Goal: Task Accomplishment & Management: Manage account settings

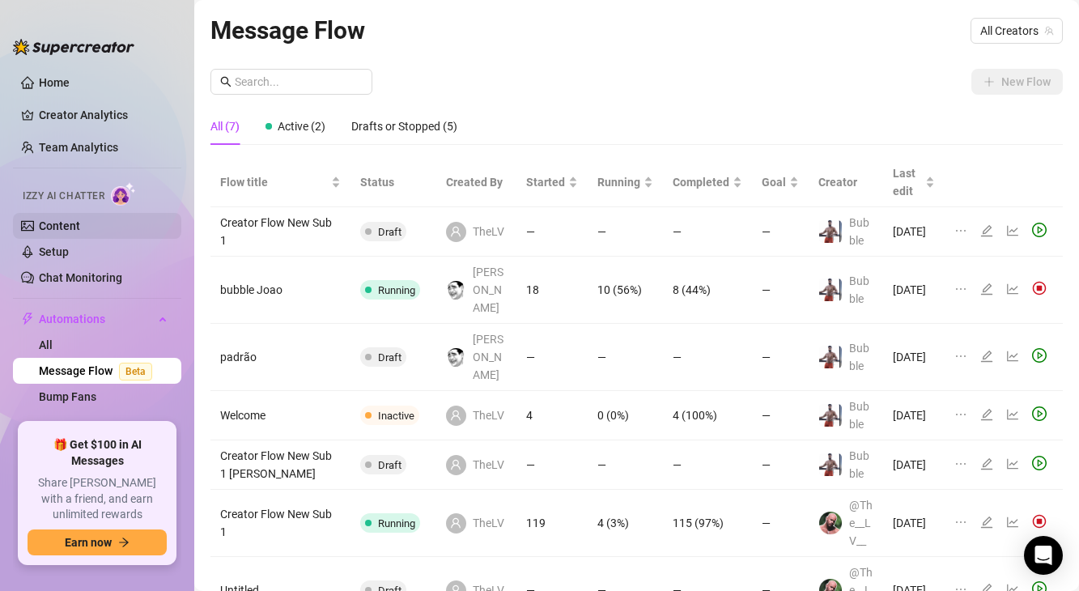
click at [68, 223] on link "Content" at bounding box center [59, 225] width 41 height 13
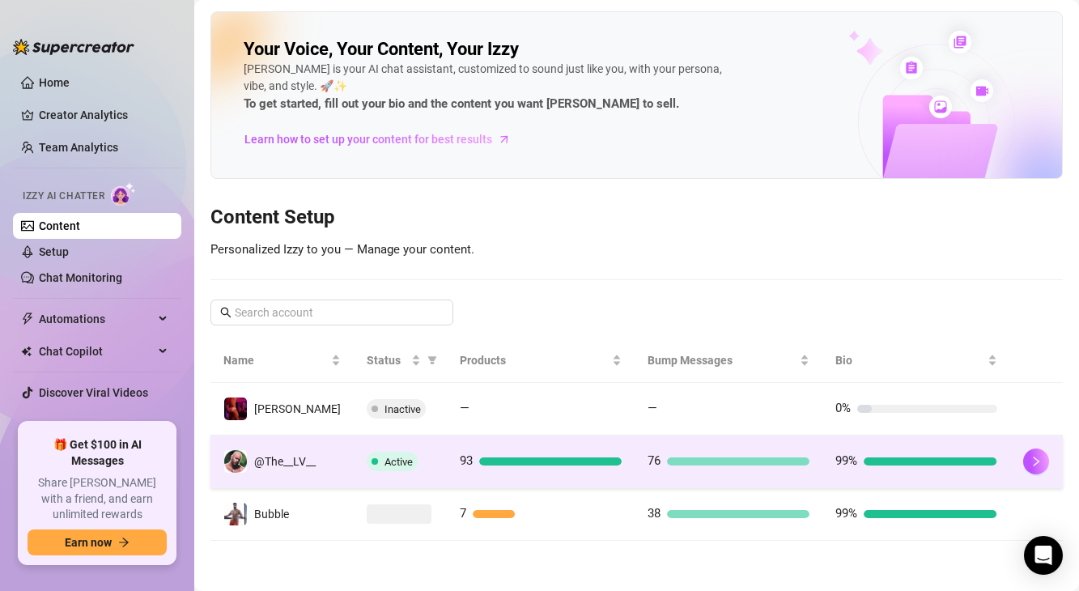
click at [371, 466] on span at bounding box center [374, 461] width 6 height 19
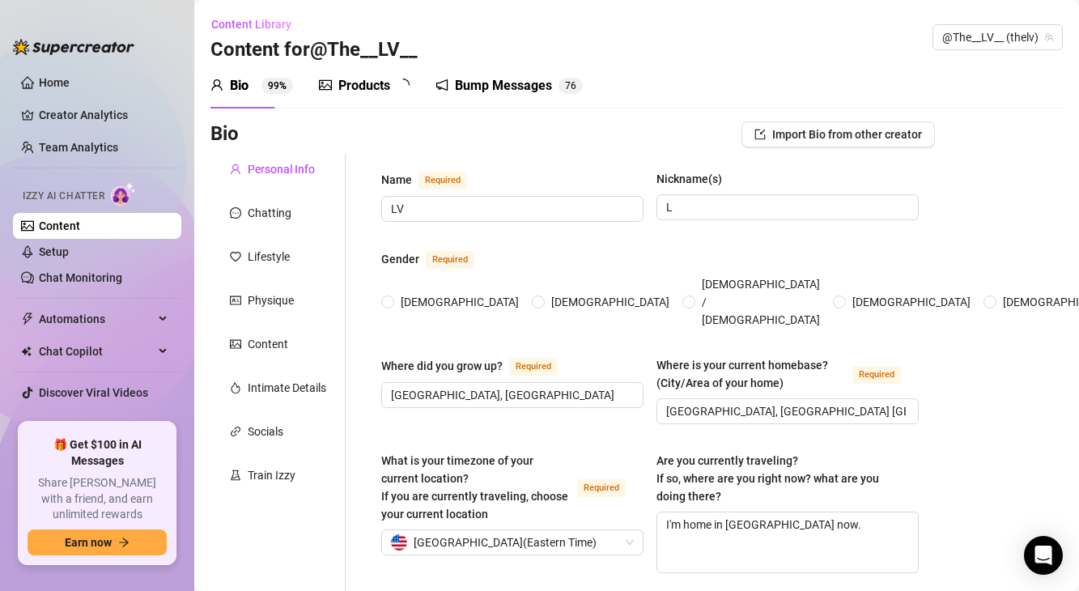
radio input "true"
type input "[DATE]"
click at [79, 320] on span "Automations" at bounding box center [96, 319] width 115 height 26
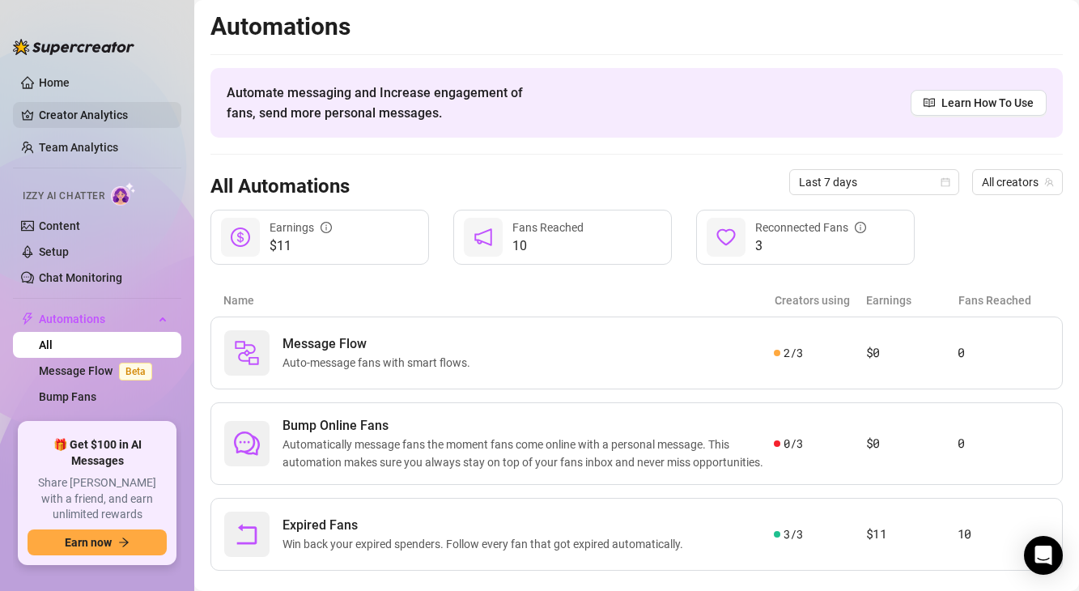
click at [83, 122] on link "Creator Analytics" at bounding box center [103, 115] width 129 height 26
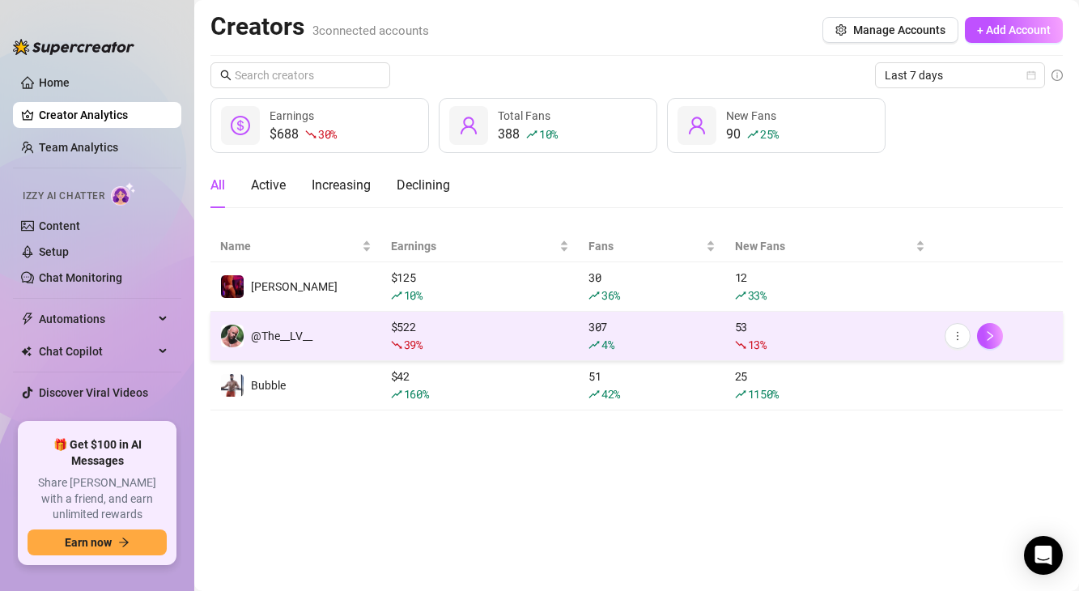
click at [331, 348] on td "@The__LV__" at bounding box center [295, 336] width 171 height 49
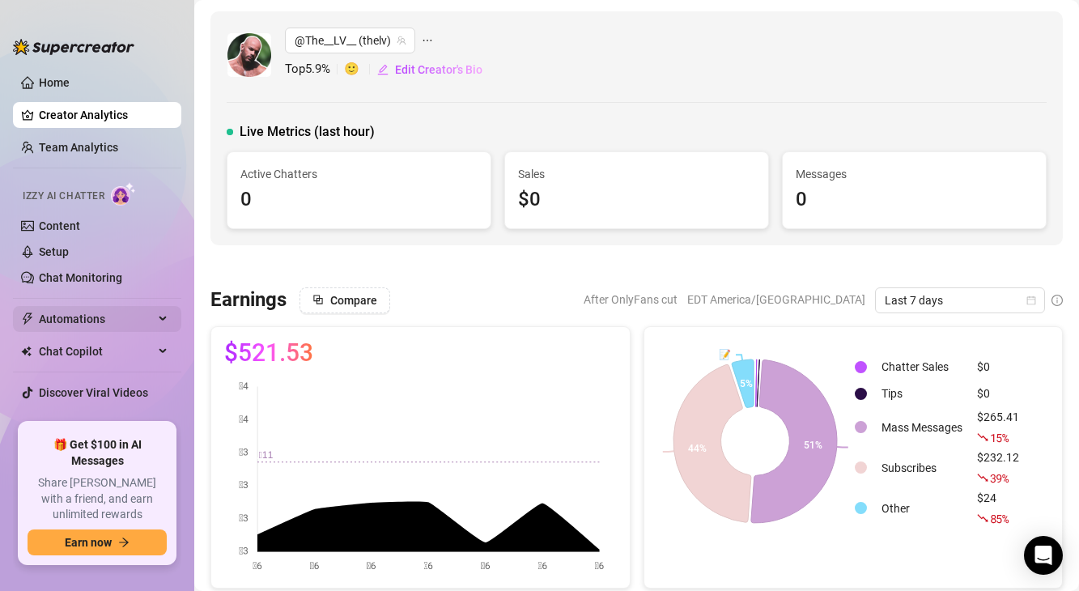
click at [70, 329] on span "Automations" at bounding box center [96, 319] width 115 height 26
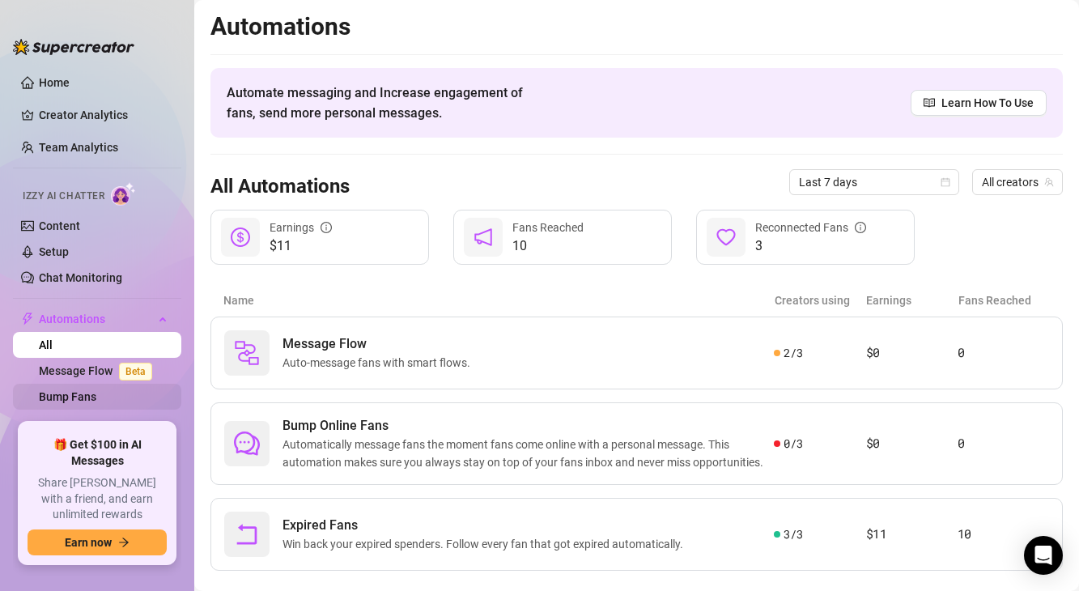
click at [96, 395] on link "Bump Fans" at bounding box center [67, 396] width 57 height 13
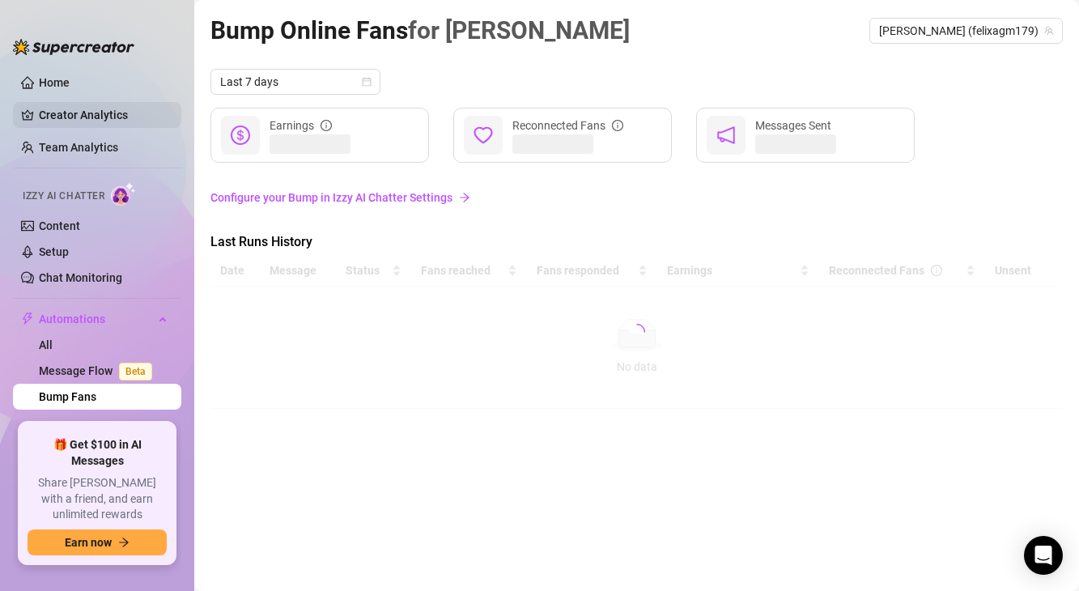
click at [91, 118] on link "Creator Analytics" at bounding box center [103, 115] width 129 height 26
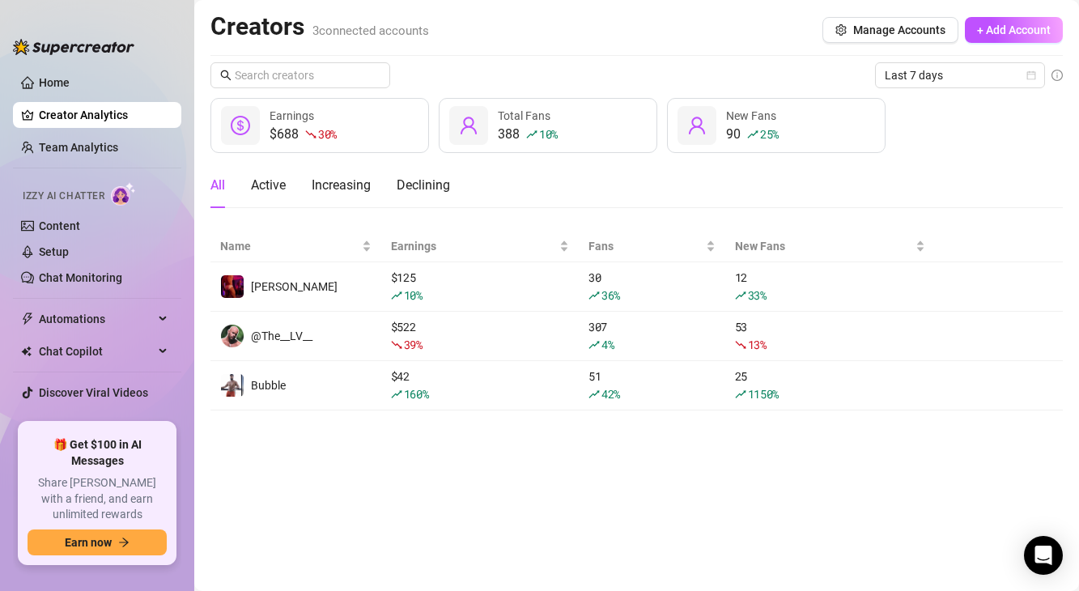
click at [70, 433] on div "🎁 Get $100 in AI Messages Share [PERSON_NAME] with a friend, and earn unlimited…" at bounding box center [97, 493] width 168 height 154
click at [70, 432] on div "🎁 Get $100 in AI Messages Share [PERSON_NAME] with a friend, and earn unlimited…" at bounding box center [97, 493] width 168 height 154
click at [77, 425] on link "Settings" at bounding box center [60, 424] width 43 height 13
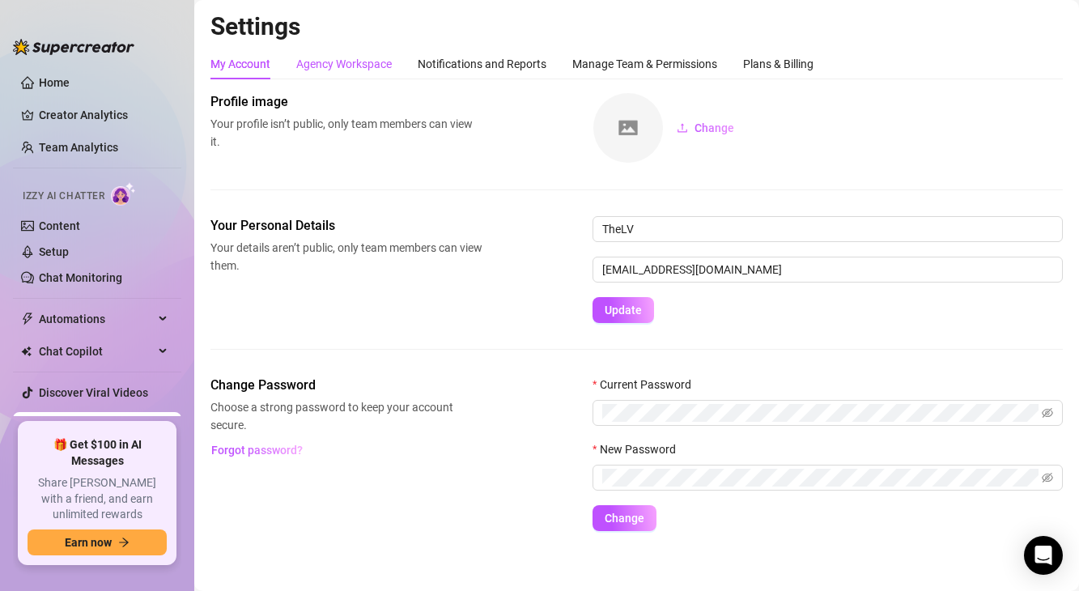
click at [354, 62] on div "Agency Workspace" at bounding box center [343, 64] width 95 height 18
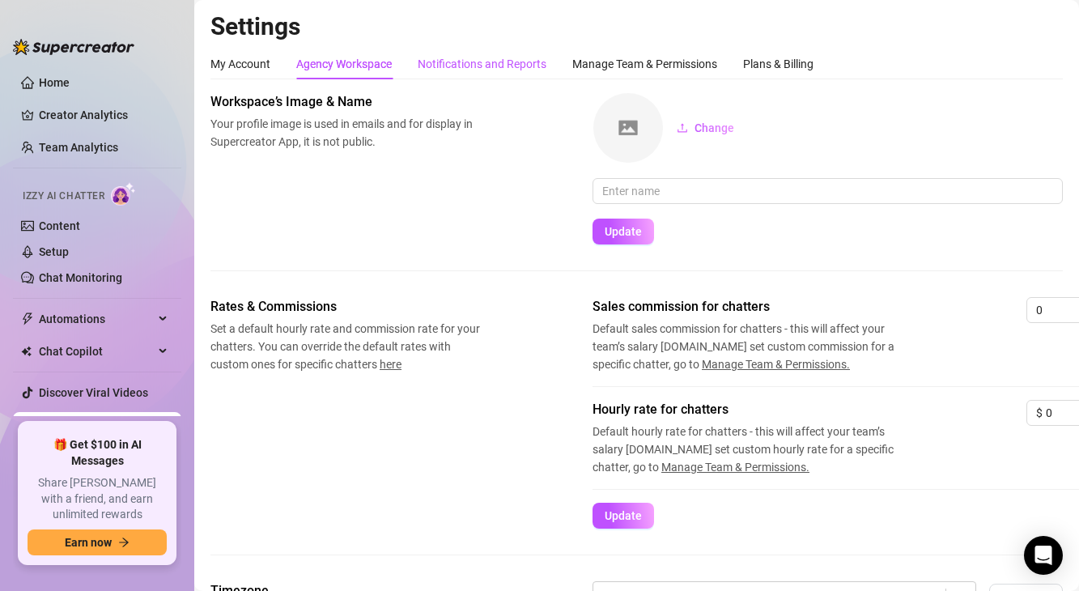
click at [502, 62] on div "Notifications and Reports" at bounding box center [482, 64] width 129 height 18
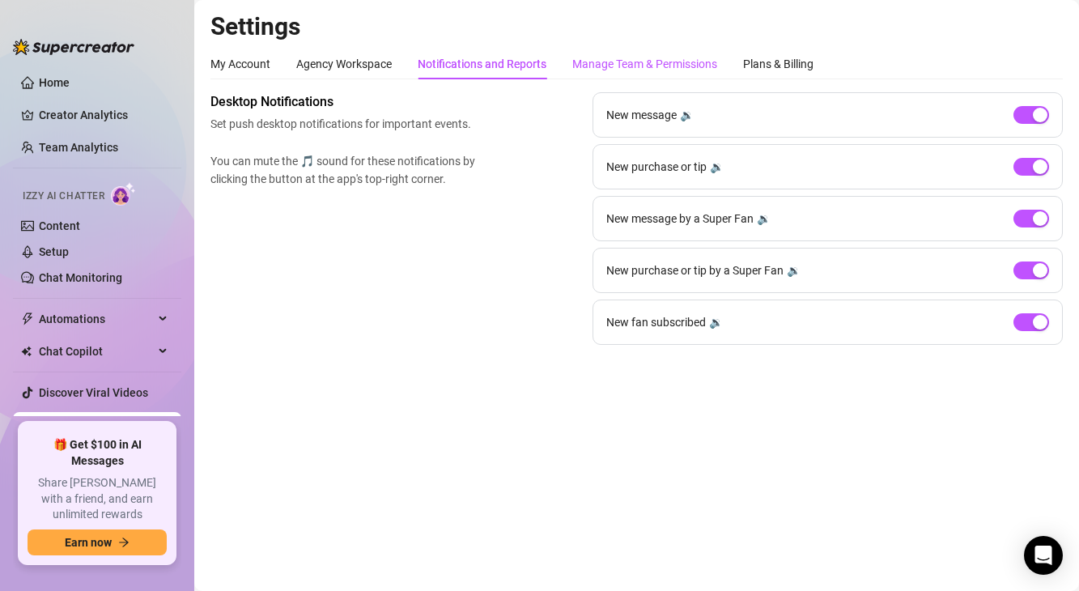
click at [693, 64] on div "Manage Team & Permissions" at bounding box center [644, 64] width 145 height 18
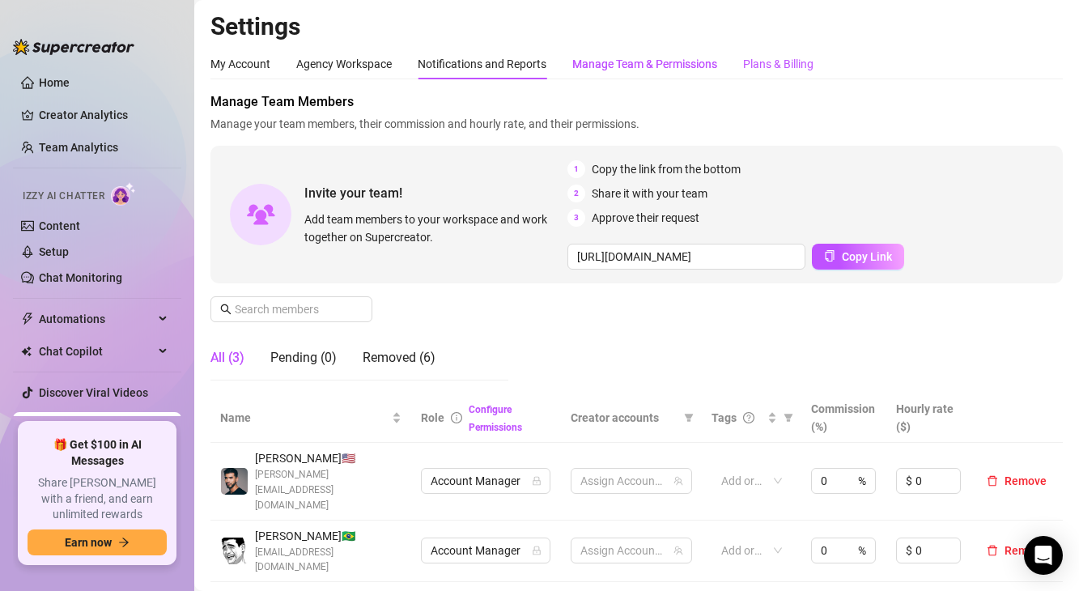
click at [770, 71] on div "Plans & Billing" at bounding box center [778, 64] width 70 height 18
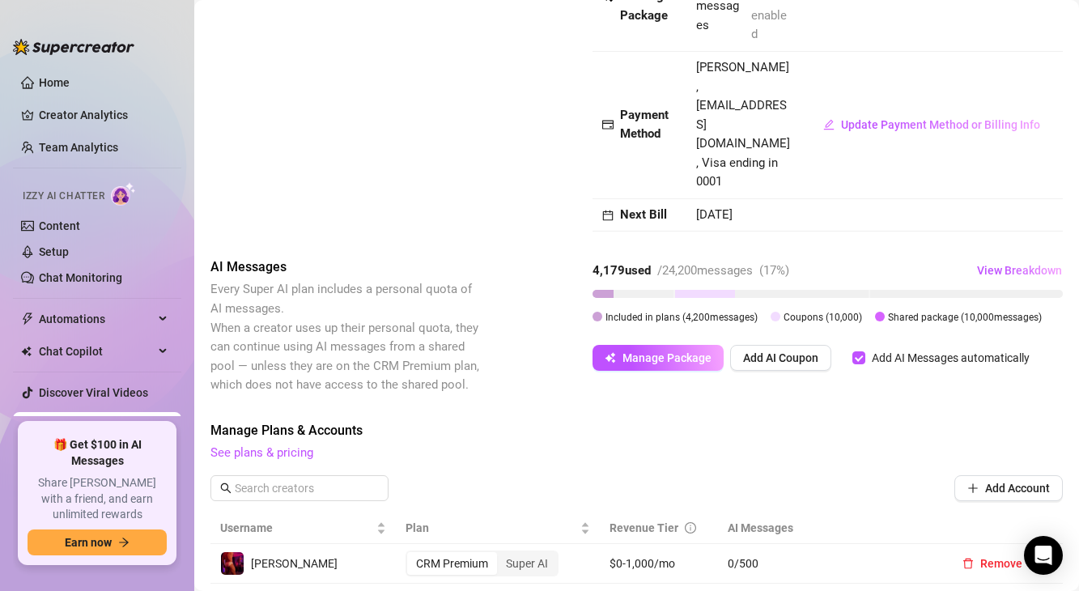
scroll to position [329, 0]
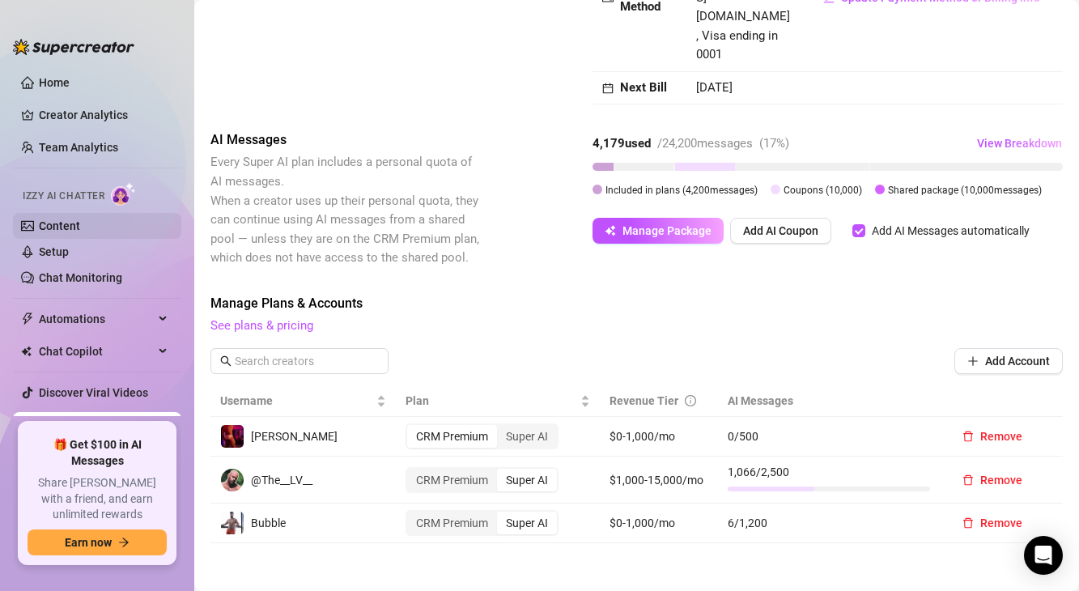
click at [58, 229] on link "Content" at bounding box center [59, 225] width 41 height 13
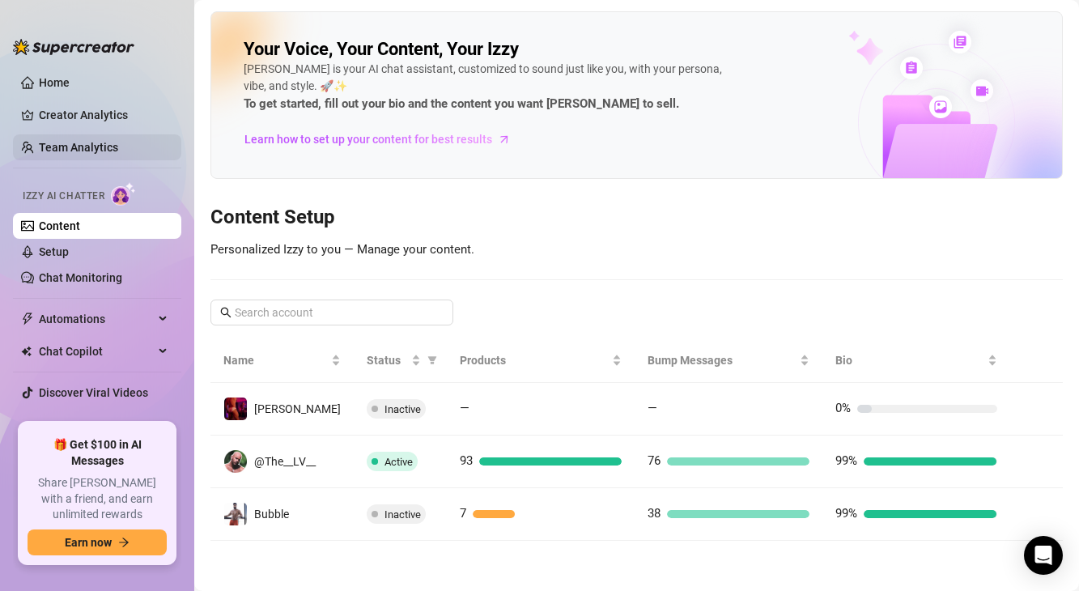
click at [66, 146] on link "Team Analytics" at bounding box center [78, 147] width 79 height 13
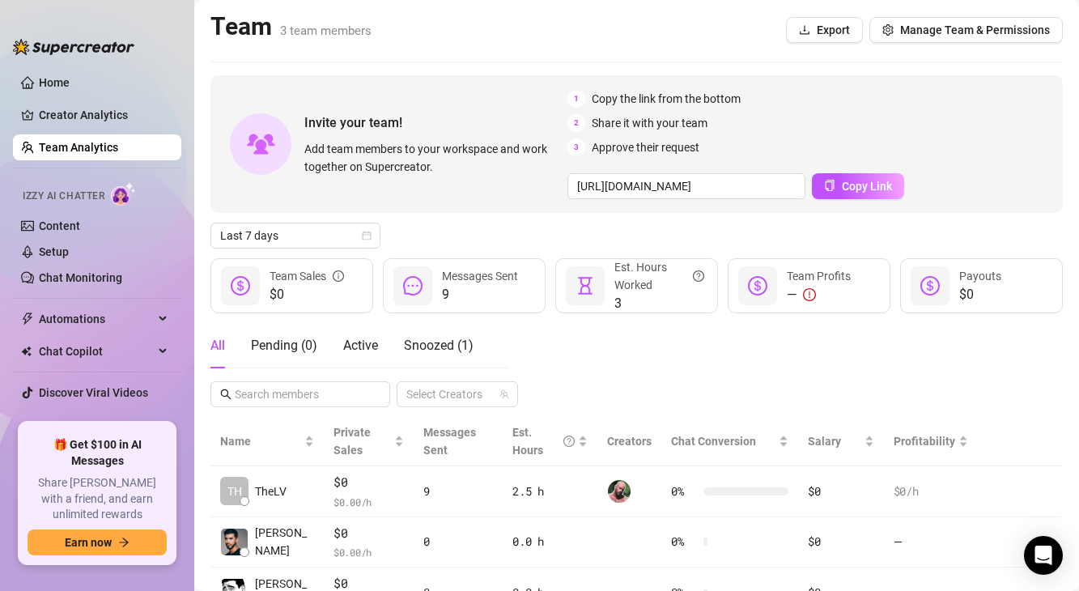
click at [66, 130] on ul "Home Creator Analytics Team Analytics Izzy AI Chatter Content Setup Chat Monito…" at bounding box center [97, 239] width 168 height 353
click at [64, 116] on link "Creator Analytics" at bounding box center [103, 115] width 129 height 26
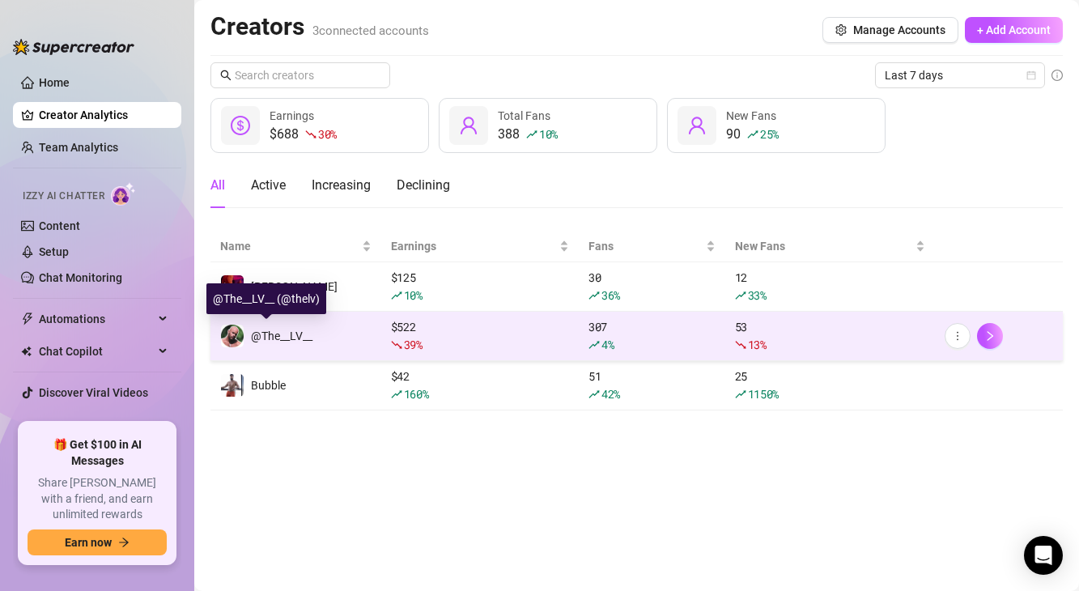
click at [298, 335] on span "@The__LV__" at bounding box center [282, 335] width 62 height 13
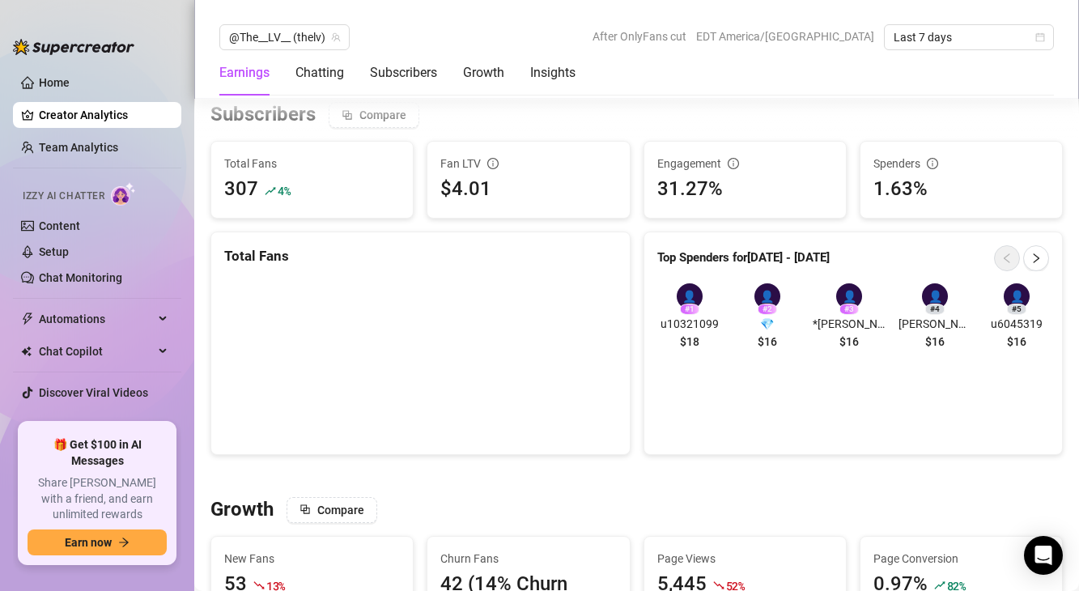
scroll to position [1084, 0]
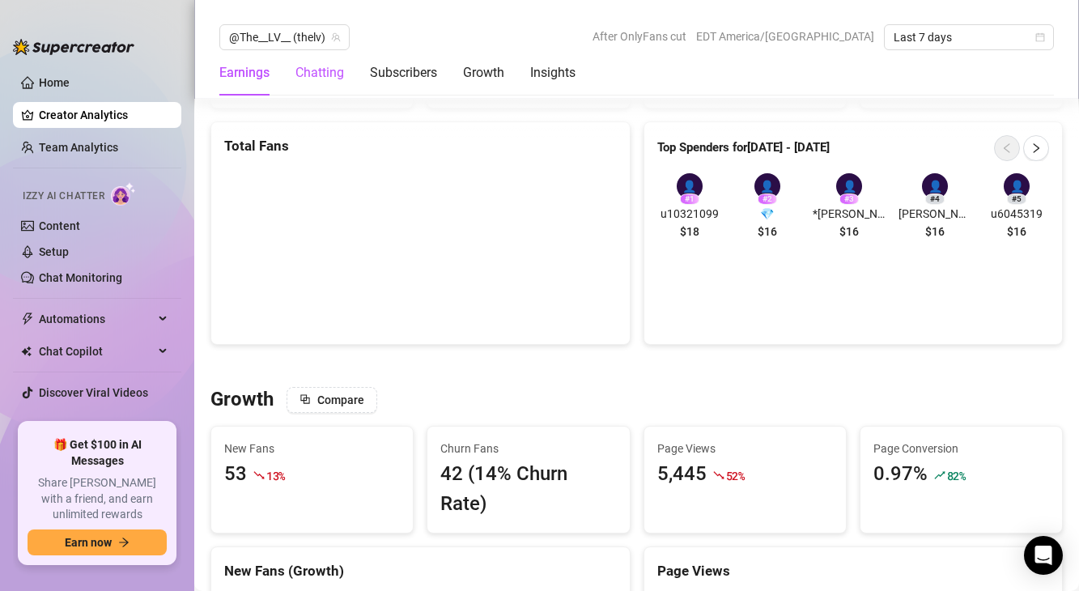
click at [316, 73] on div "Chatting" at bounding box center [319, 72] width 49 height 19
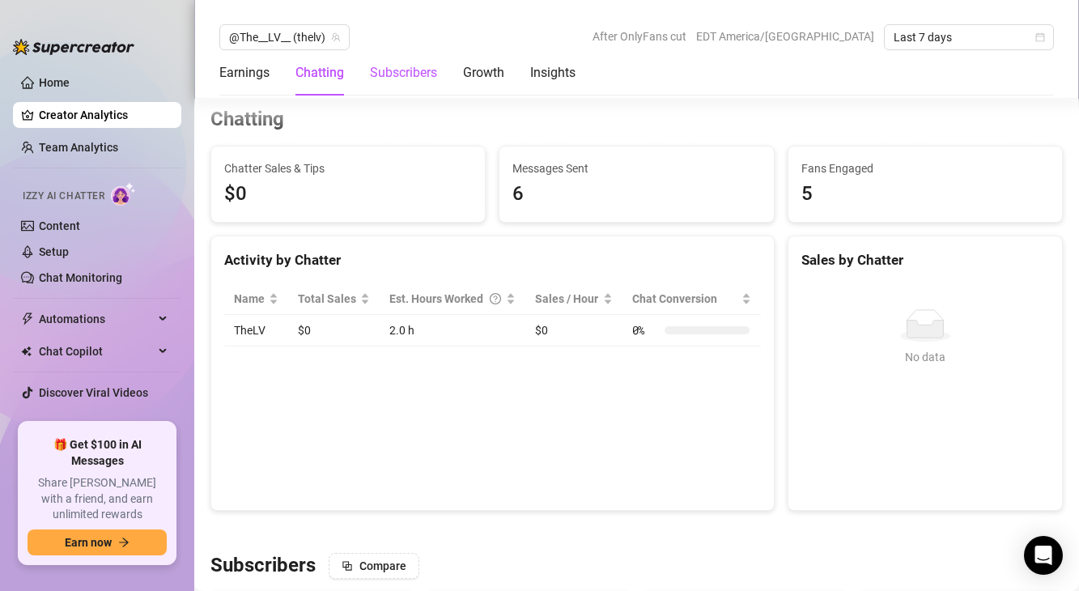
click at [414, 79] on div "Subscribers" at bounding box center [403, 72] width 67 height 19
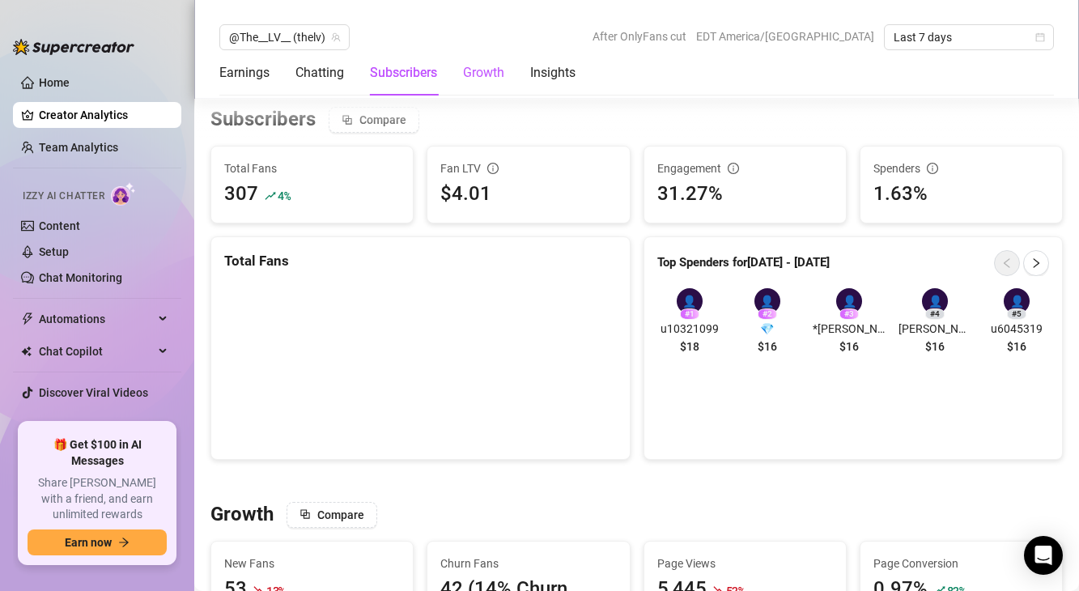
click at [486, 80] on div "Growth" at bounding box center [483, 72] width 41 height 19
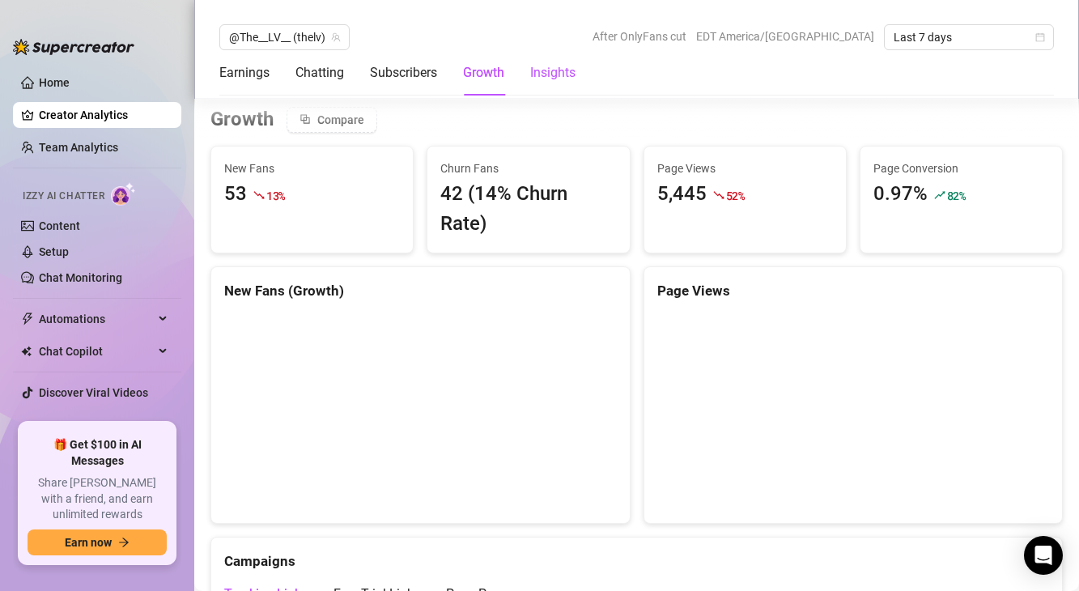
click at [539, 68] on div "Insights" at bounding box center [552, 72] width 45 height 19
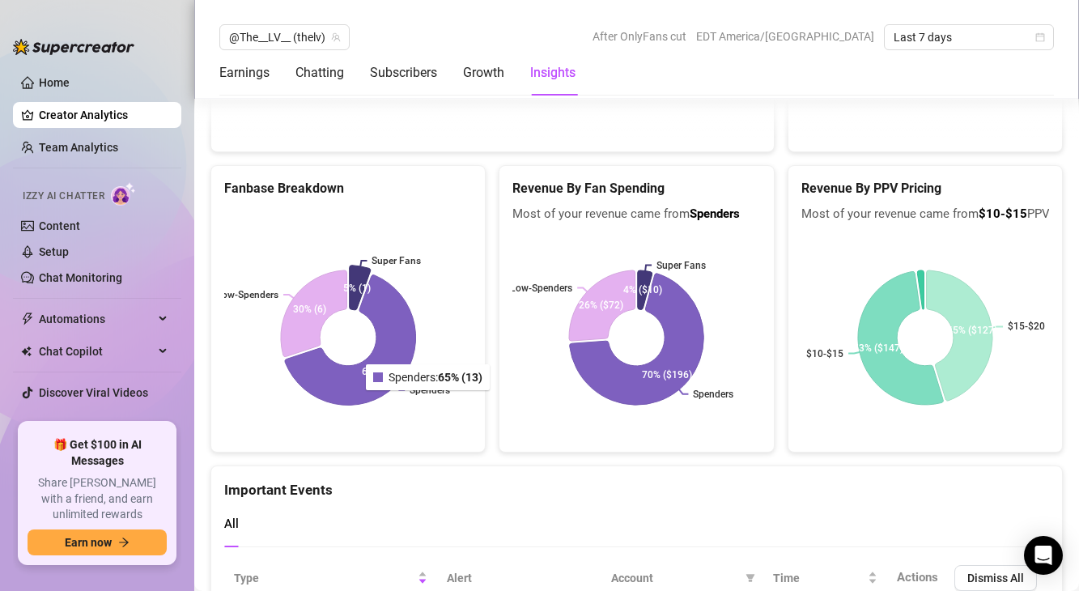
scroll to position [3544, 0]
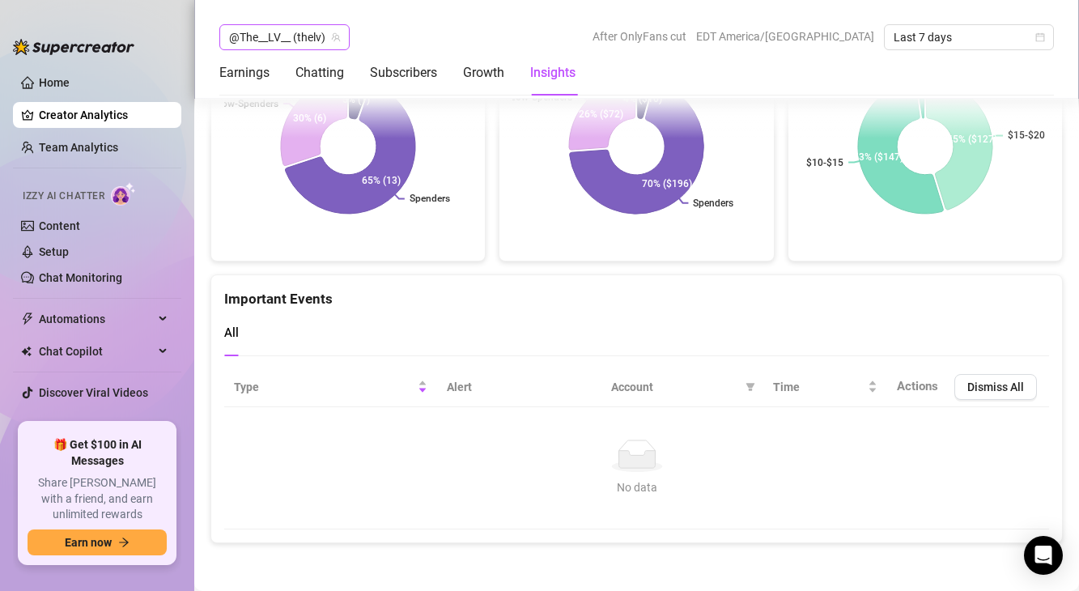
click at [299, 49] on span "@The__LV__ (thelv)" at bounding box center [284, 37] width 111 height 24
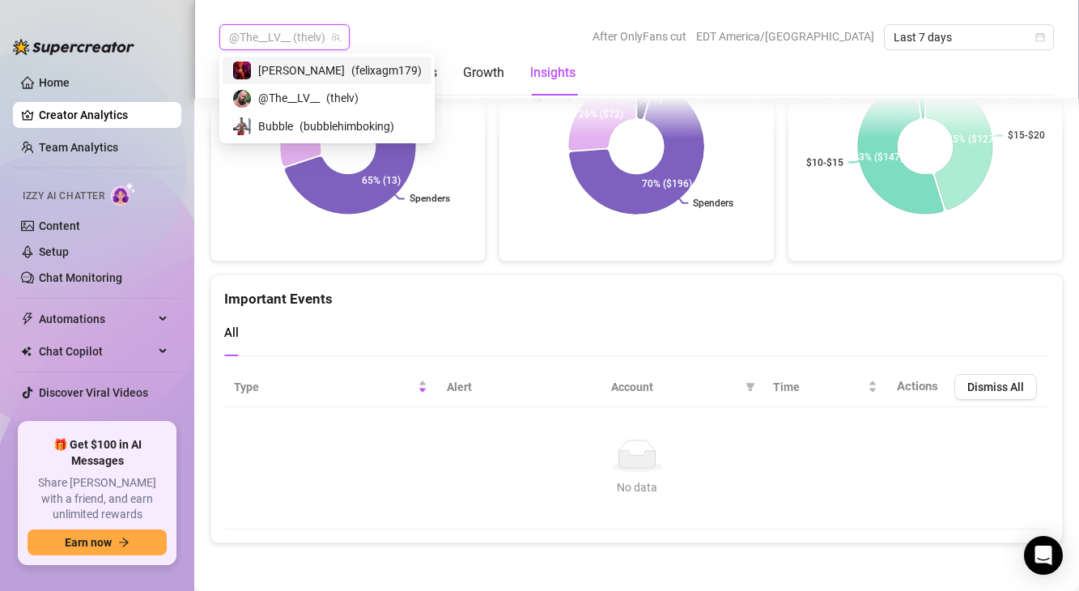
click at [303, 40] on span "@The__LV__ (thelv)" at bounding box center [284, 37] width 111 height 24
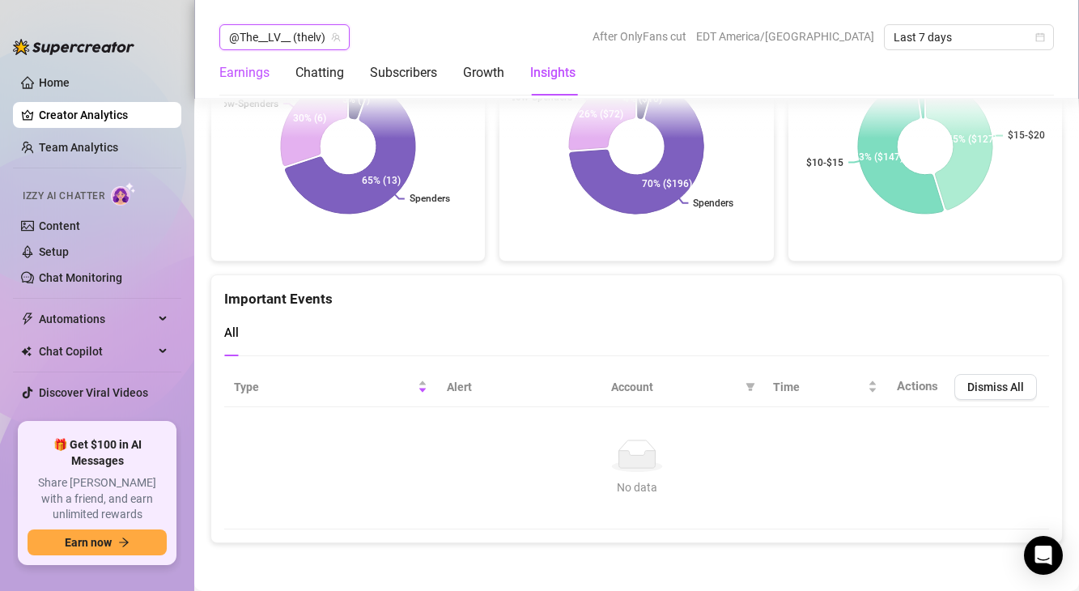
click at [260, 66] on div "Earnings" at bounding box center [244, 72] width 50 height 19
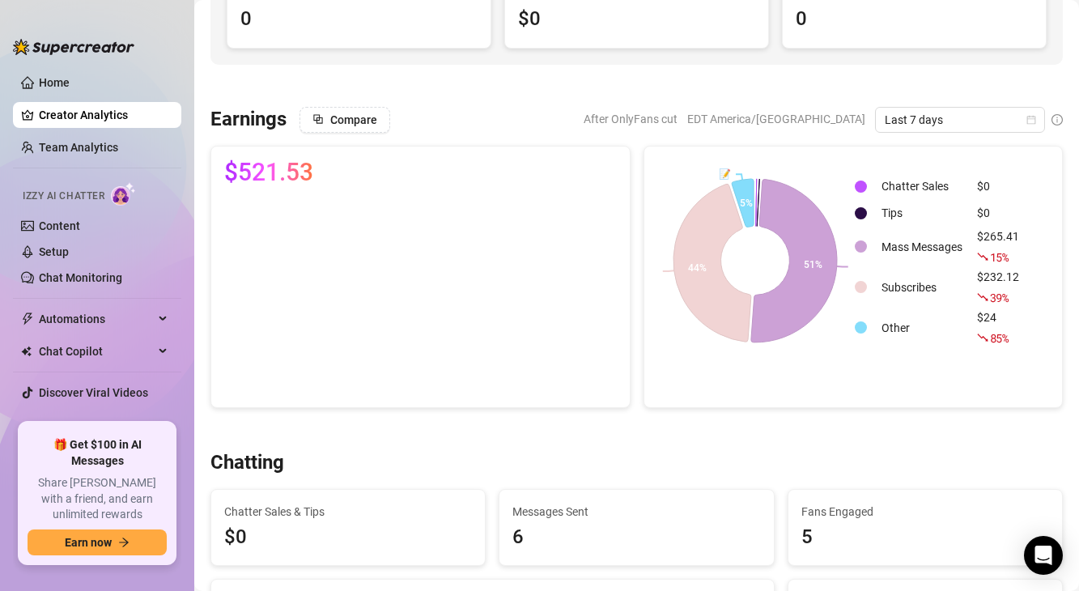
scroll to position [0, 0]
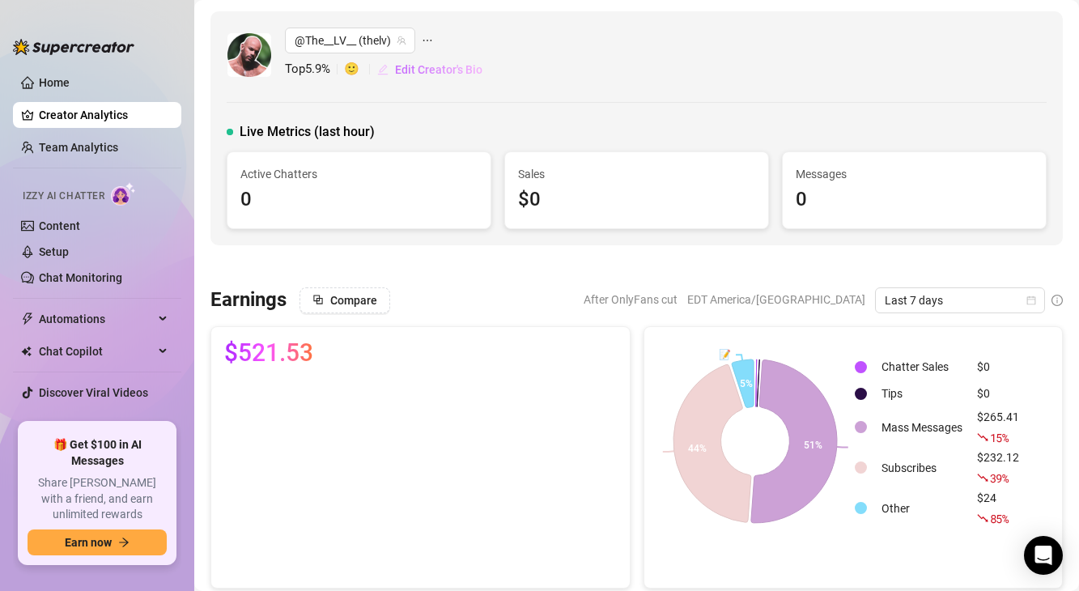
click at [456, 65] on span "Edit Creator's Bio" at bounding box center [438, 69] width 87 height 13
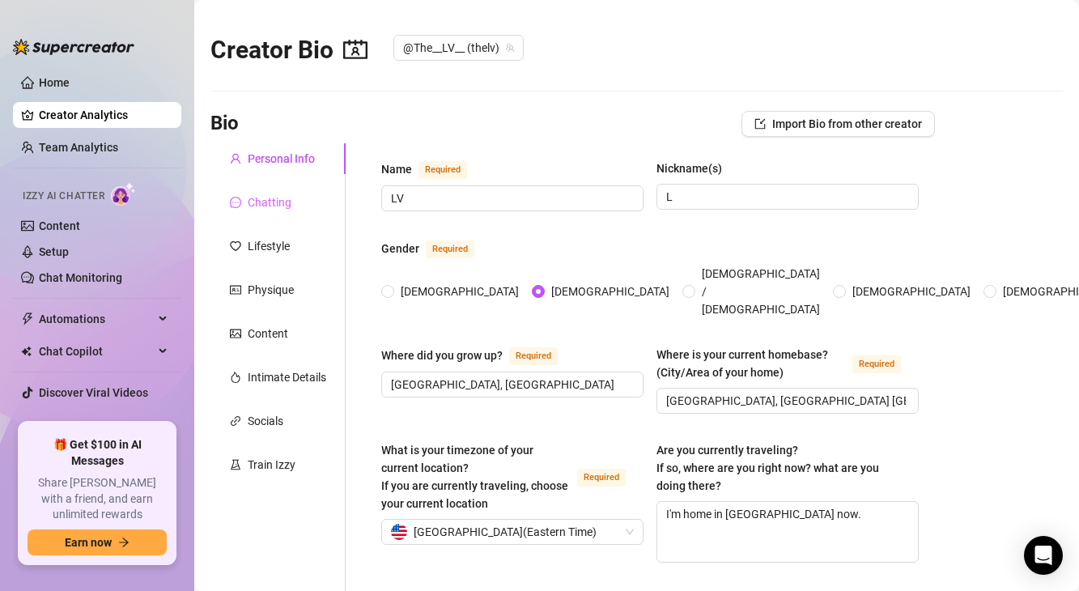
click at [271, 214] on div "Chatting" at bounding box center [277, 202] width 135 height 31
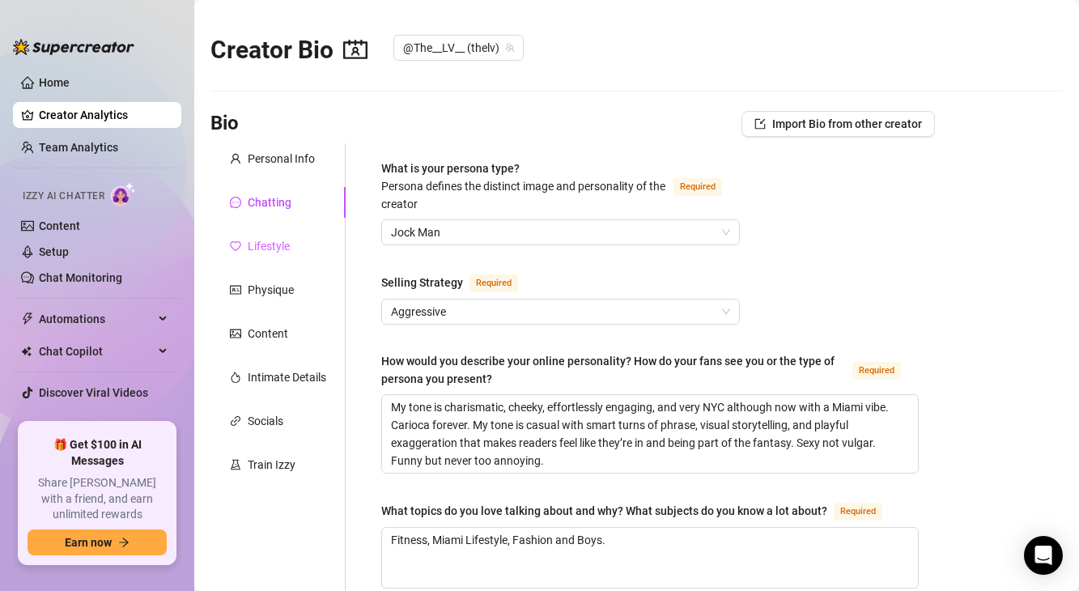
click at [271, 231] on div "Lifestyle" at bounding box center [277, 246] width 135 height 31
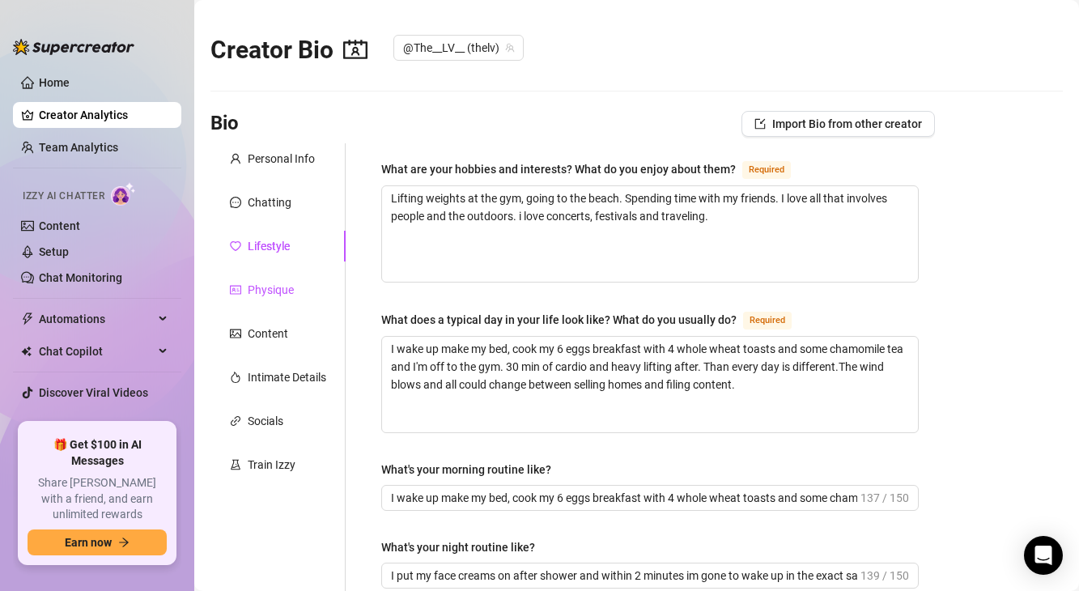
click at [269, 282] on div "Physique" at bounding box center [271, 290] width 46 height 18
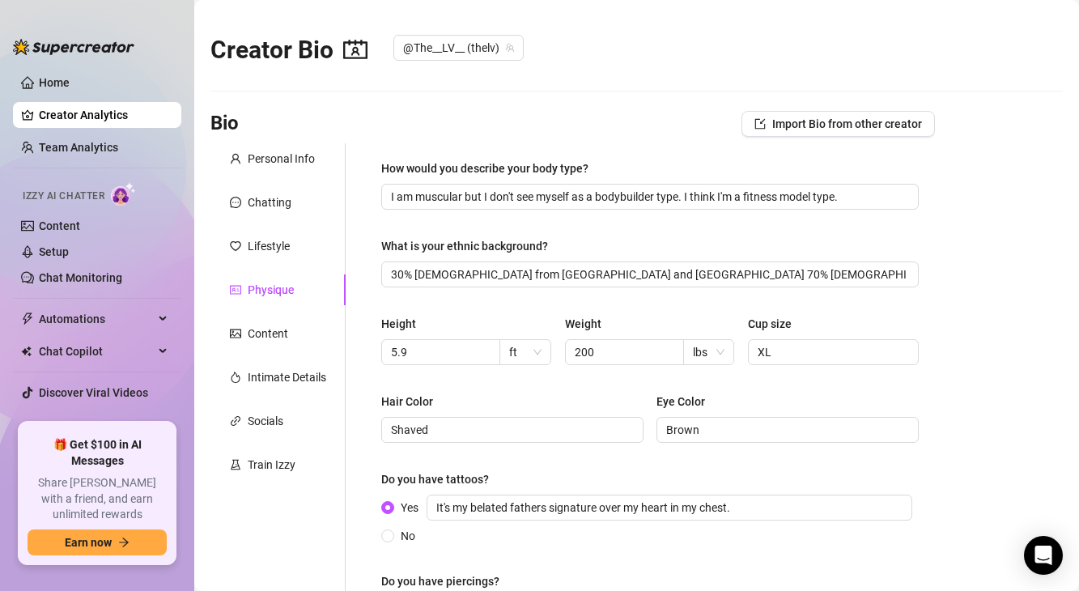
click at [273, 316] on div "Personal Info Chatting Lifestyle Physique Content Intimate Details Socials Trai…" at bounding box center [277, 406] width 135 height 526
click at [270, 334] on div "Content" at bounding box center [268, 334] width 40 height 18
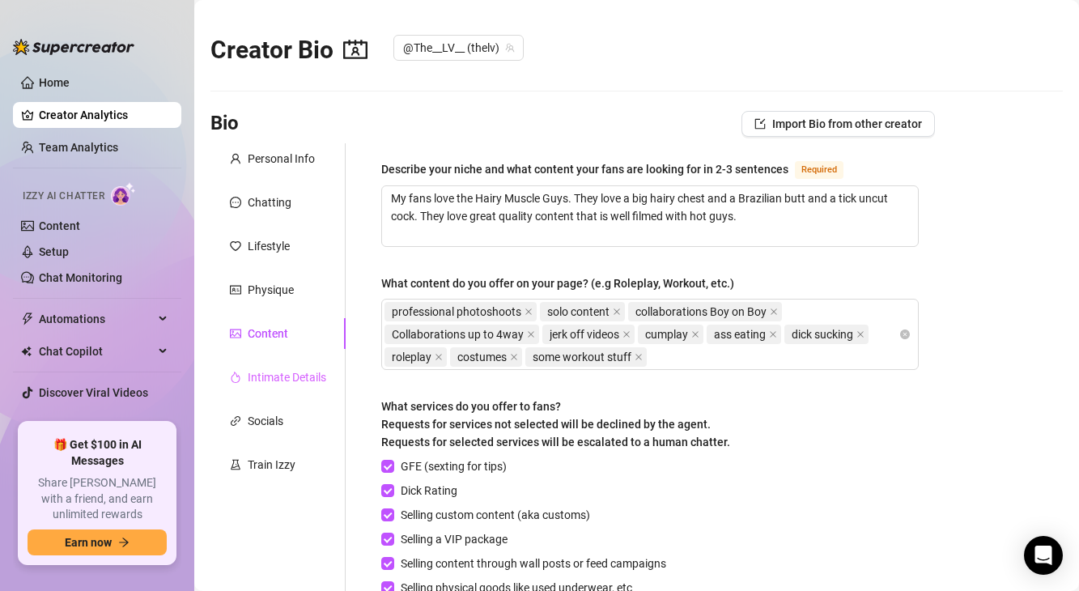
click at [273, 388] on div "Intimate Details" at bounding box center [277, 377] width 135 height 31
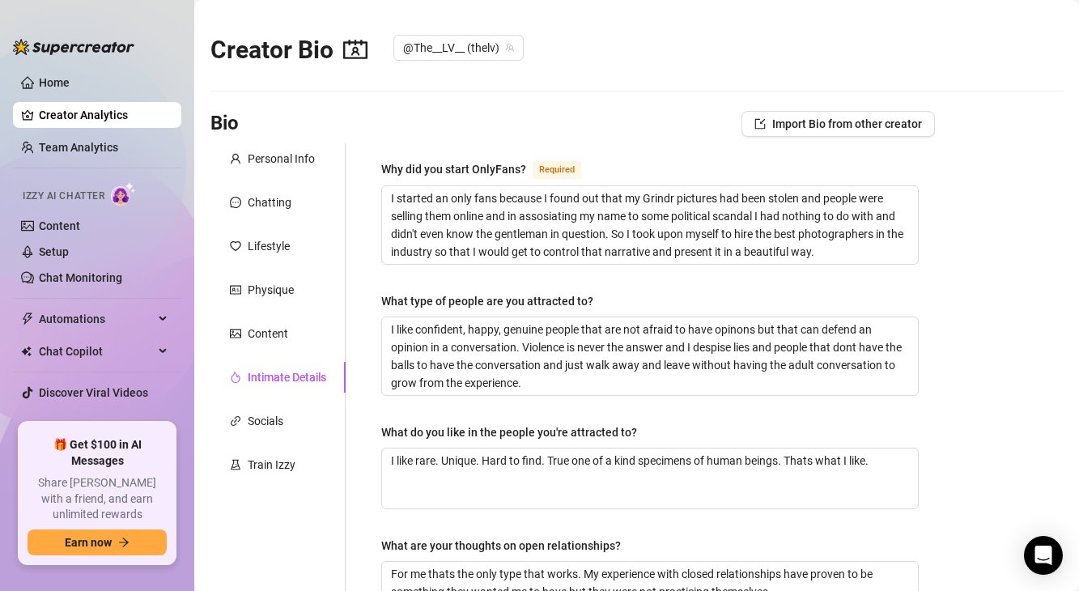
click at [266, 439] on div "Personal Info Chatting Lifestyle Physique Content Intimate Details Socials Trai…" at bounding box center [277, 568] width 135 height 850
click at [267, 428] on div "Socials" at bounding box center [266, 421] width 36 height 18
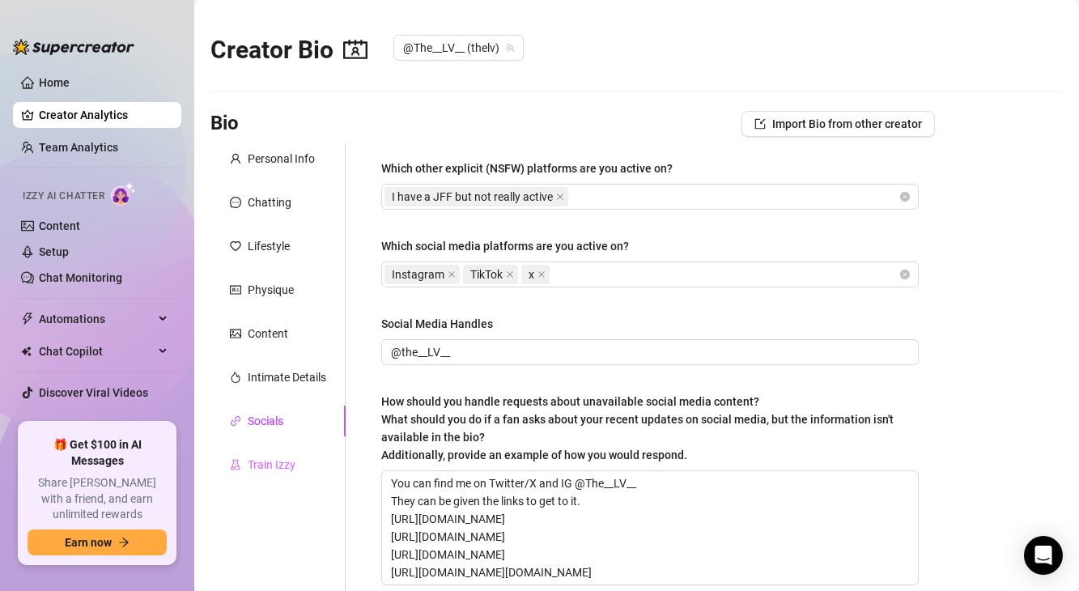
click at [265, 479] on div "Train Izzy" at bounding box center [277, 464] width 135 height 31
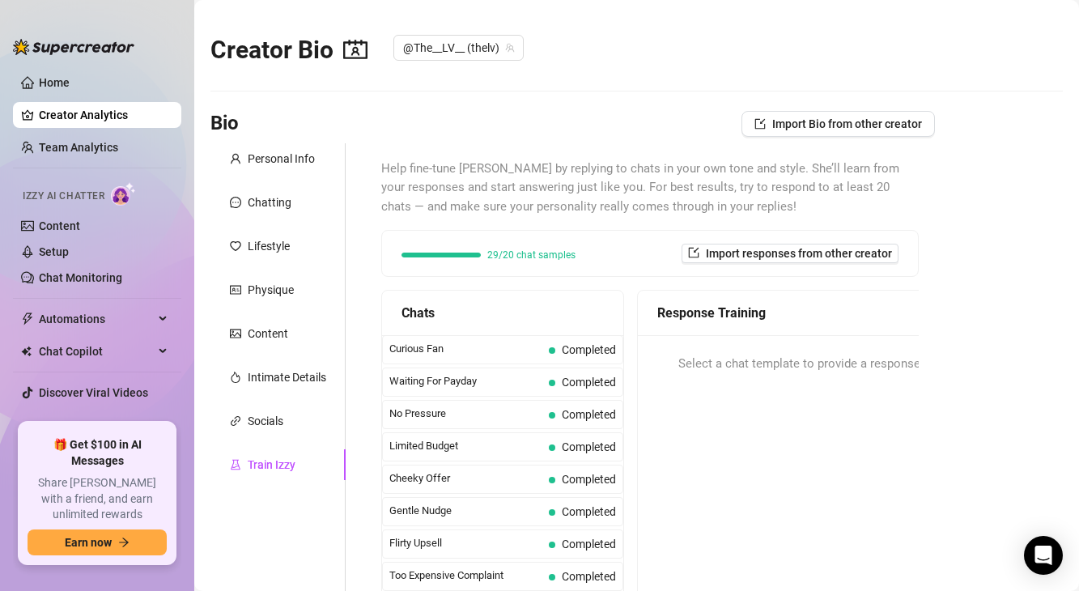
click at [54, 95] on ul "Home Creator Analytics Team Analytics Izzy AI Chatter Content Setup Chat Monito…" at bounding box center [97, 239] width 168 height 353
click at [55, 88] on link "Home" at bounding box center [54, 82] width 31 height 13
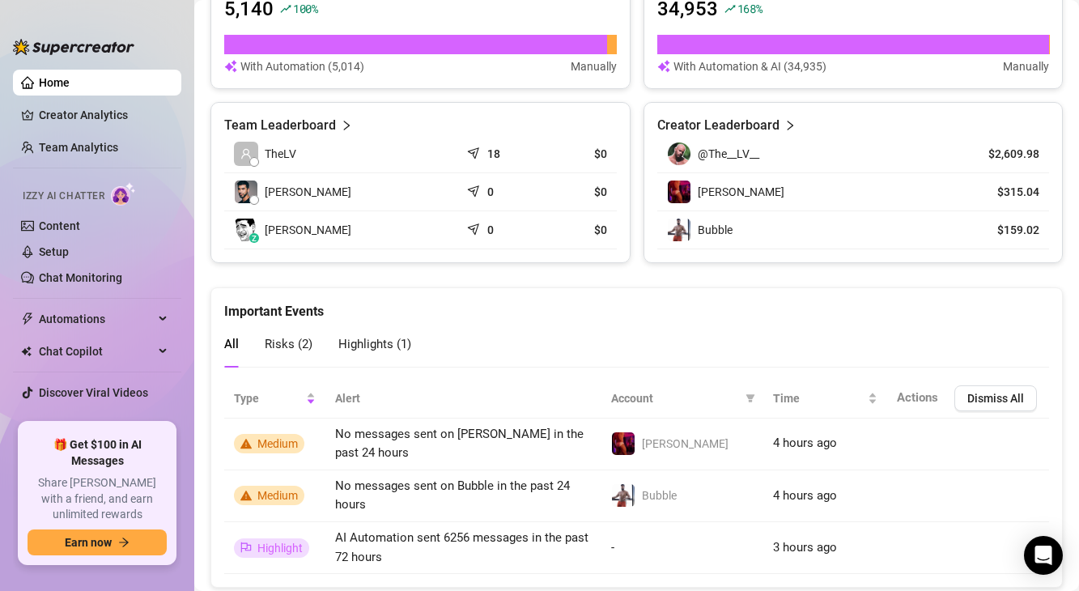
scroll to position [762, 0]
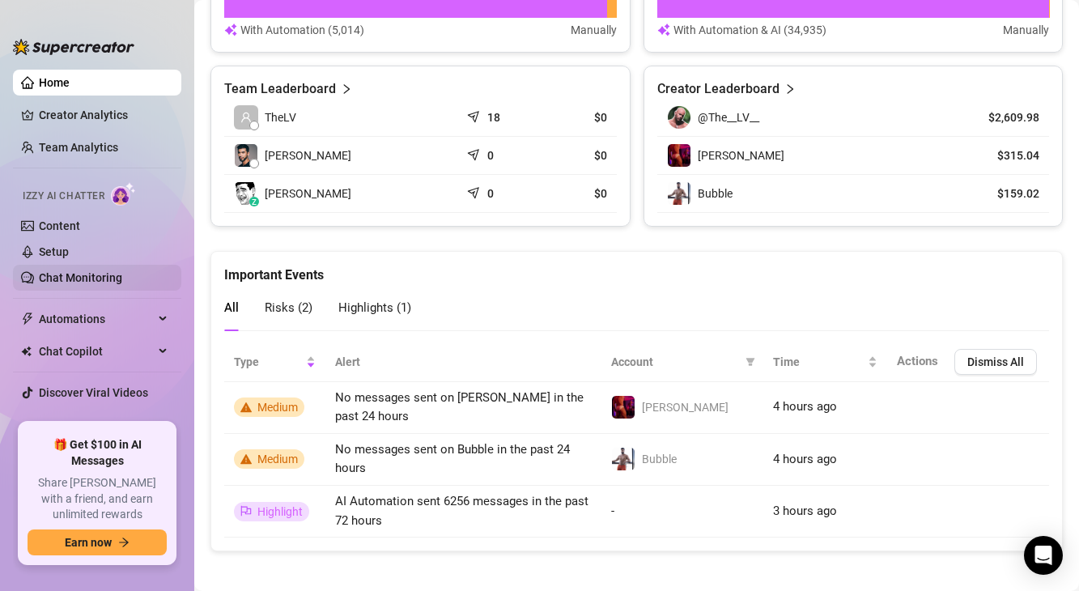
click at [85, 276] on link "Chat Monitoring" at bounding box center [80, 277] width 83 height 13
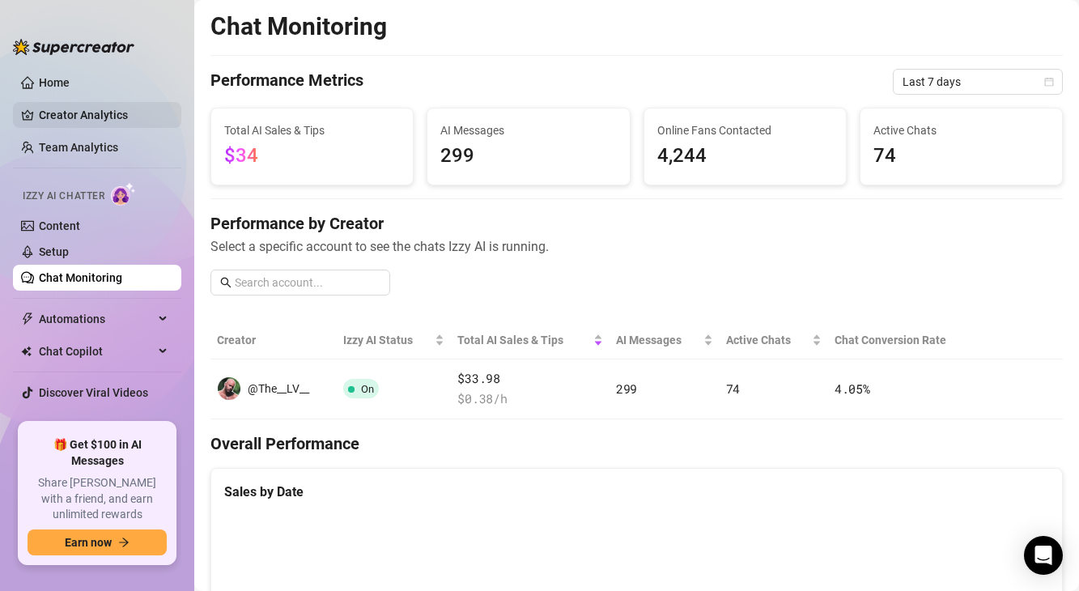
click at [74, 125] on link "Creator Analytics" at bounding box center [103, 115] width 129 height 26
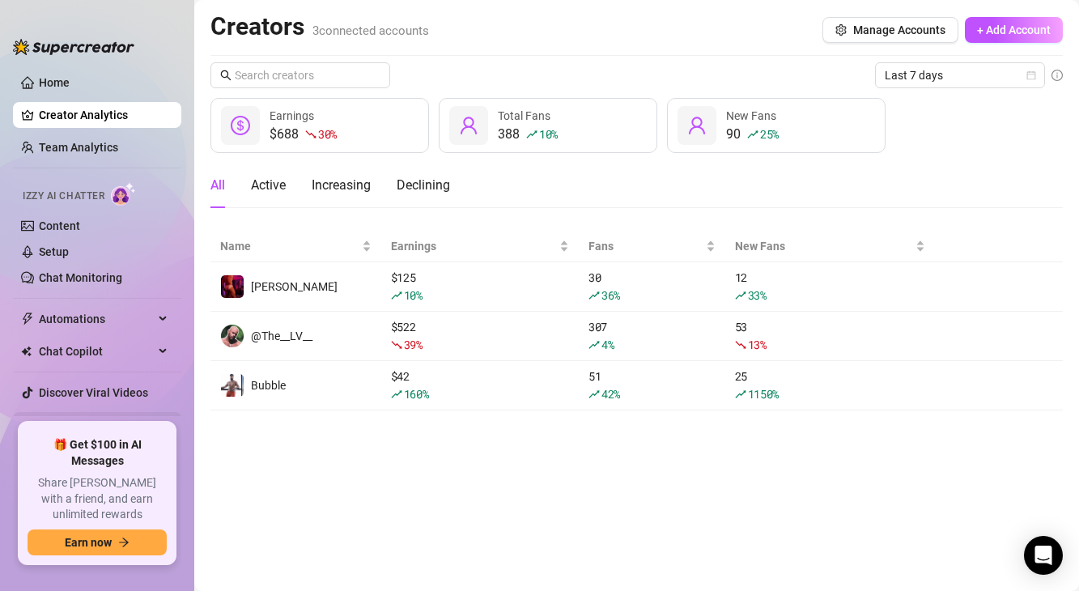
click at [82, 424] on link "Settings" at bounding box center [60, 424] width 43 height 13
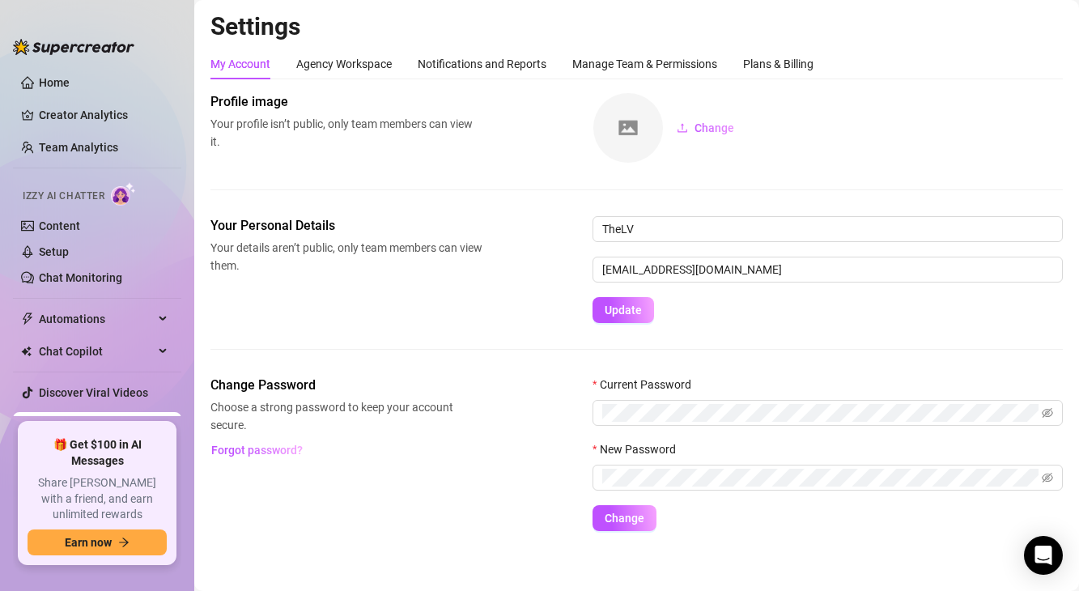
click at [377, 83] on div "My Account Agency Workspace Notifications and Reports Manage Team & Permissions…" at bounding box center [636, 290] width 852 height 482
click at [367, 70] on div "Agency Workspace" at bounding box center [343, 64] width 95 height 18
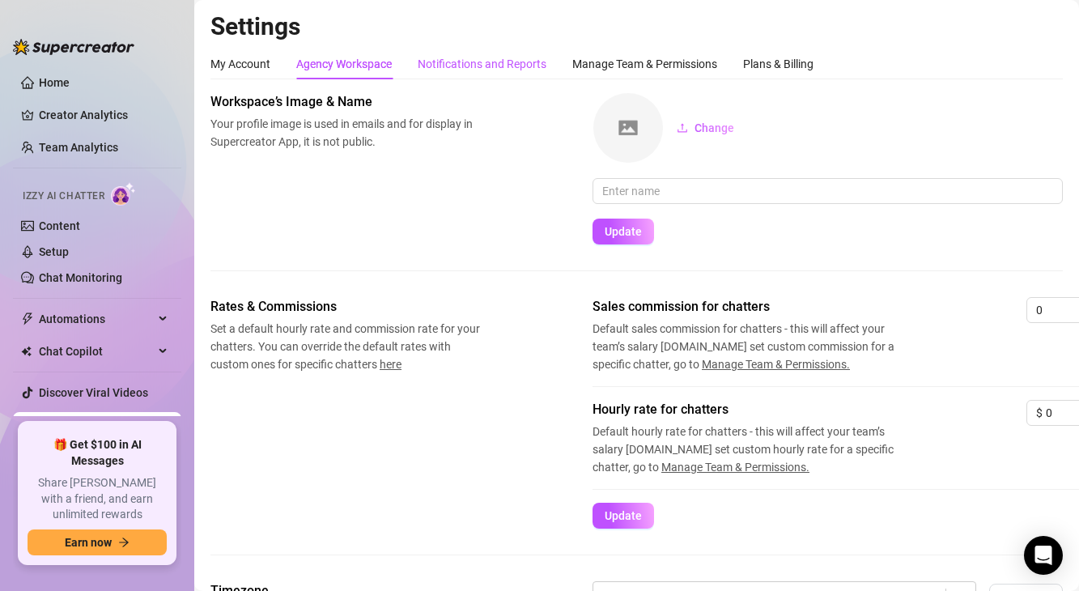
click at [473, 57] on div "Notifications and Reports" at bounding box center [482, 64] width 129 height 18
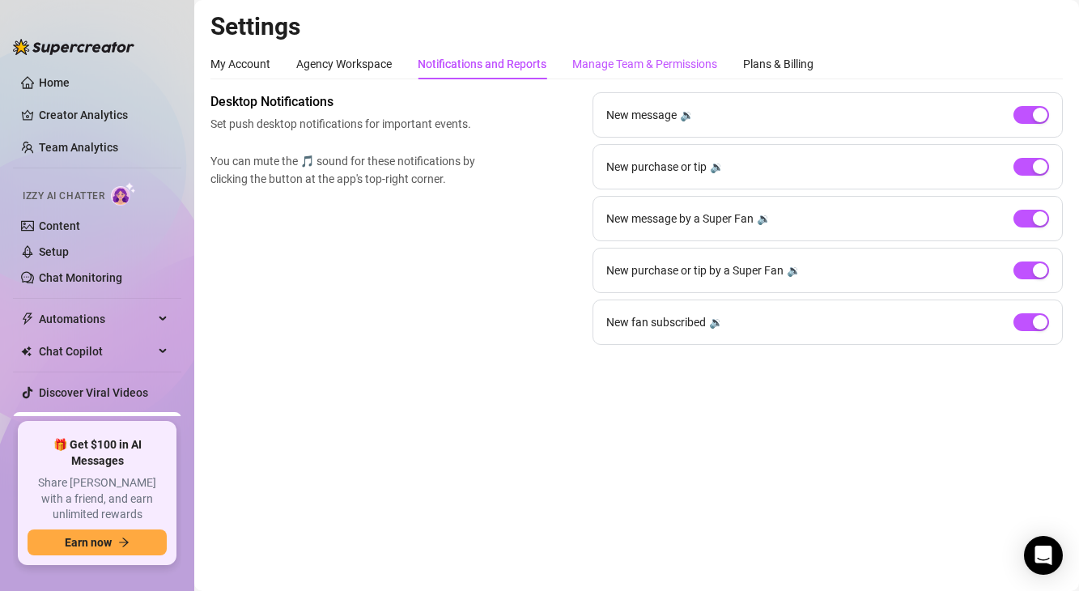
drag, startPoint x: 624, startPoint y: 57, endPoint x: 681, endPoint y: 76, distance: 59.6
click at [624, 57] on div "Manage Team & Permissions" at bounding box center [644, 64] width 145 height 18
click at [681, 76] on div "Manage Team & Permissions" at bounding box center [644, 64] width 145 height 31
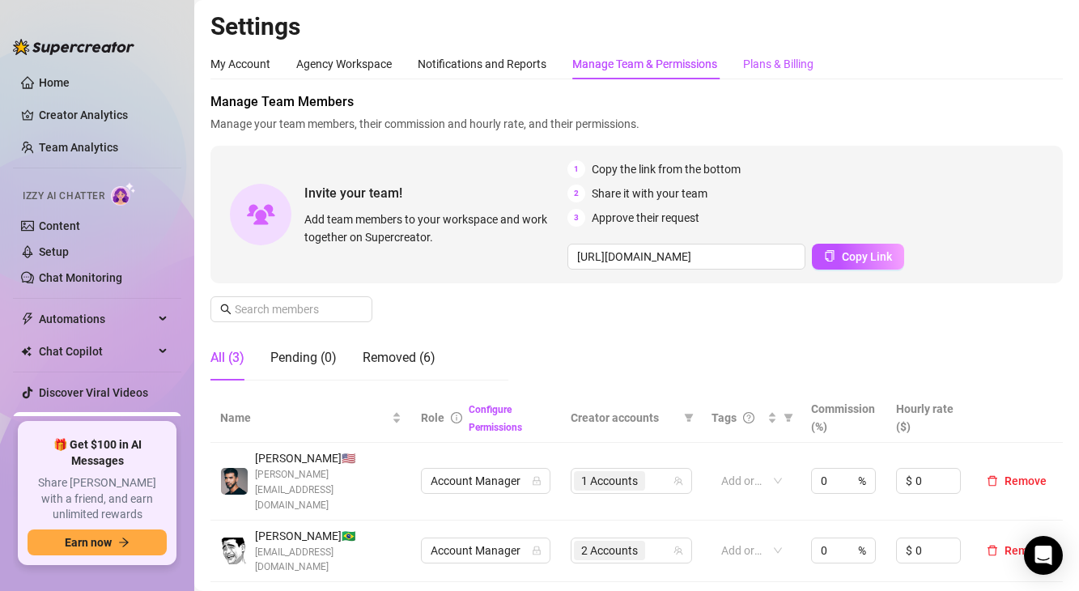
click at [758, 65] on div "Plans & Billing" at bounding box center [778, 64] width 70 height 18
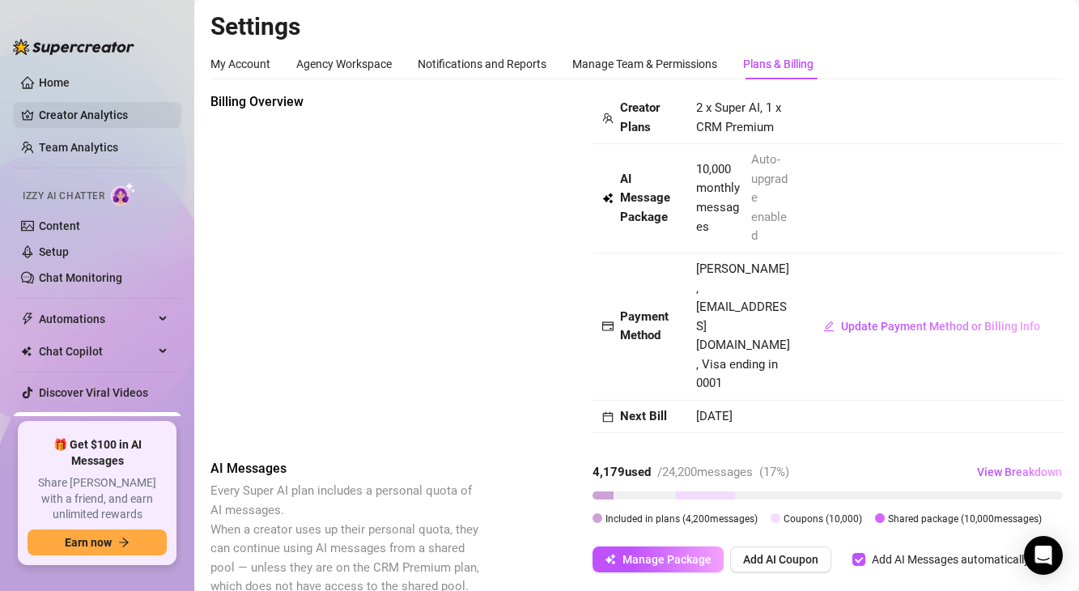
click at [68, 124] on link "Creator Analytics" at bounding box center [103, 115] width 129 height 26
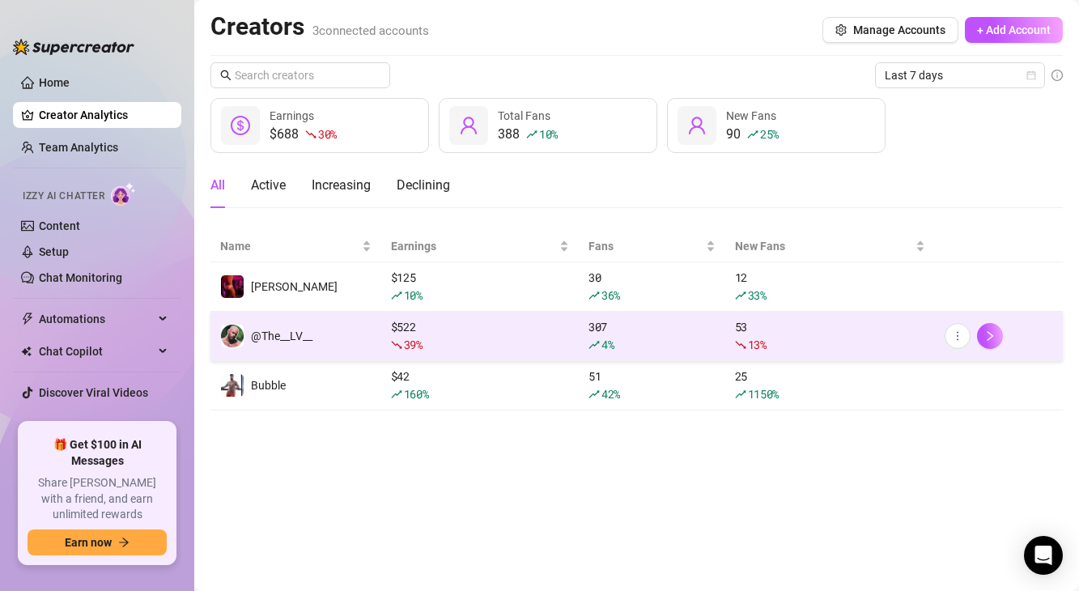
click at [600, 329] on div "307 4 %" at bounding box center [651, 336] width 127 height 36
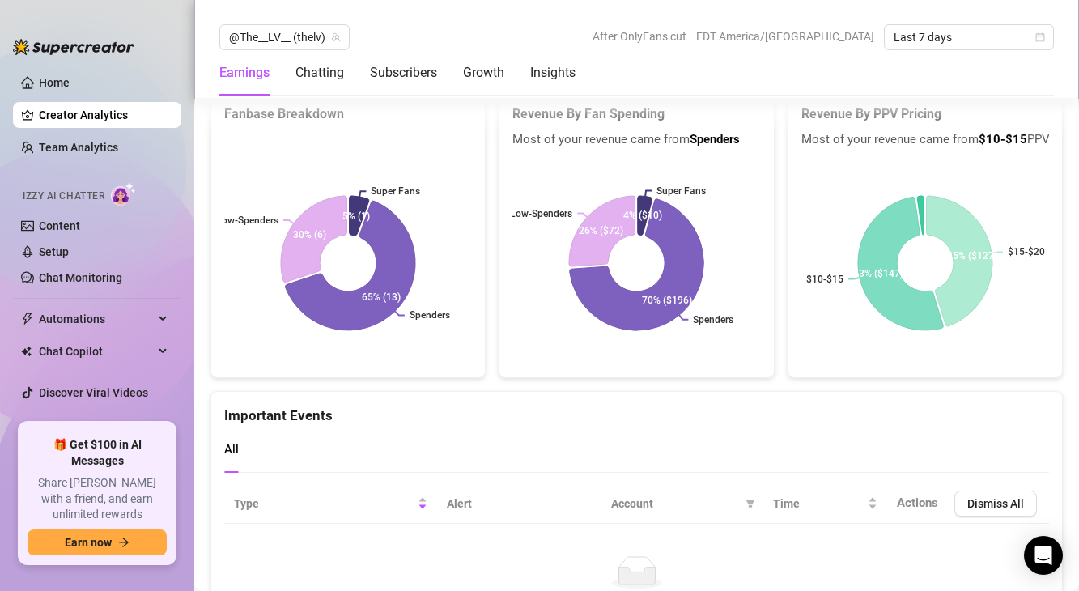
scroll to position [3363, 0]
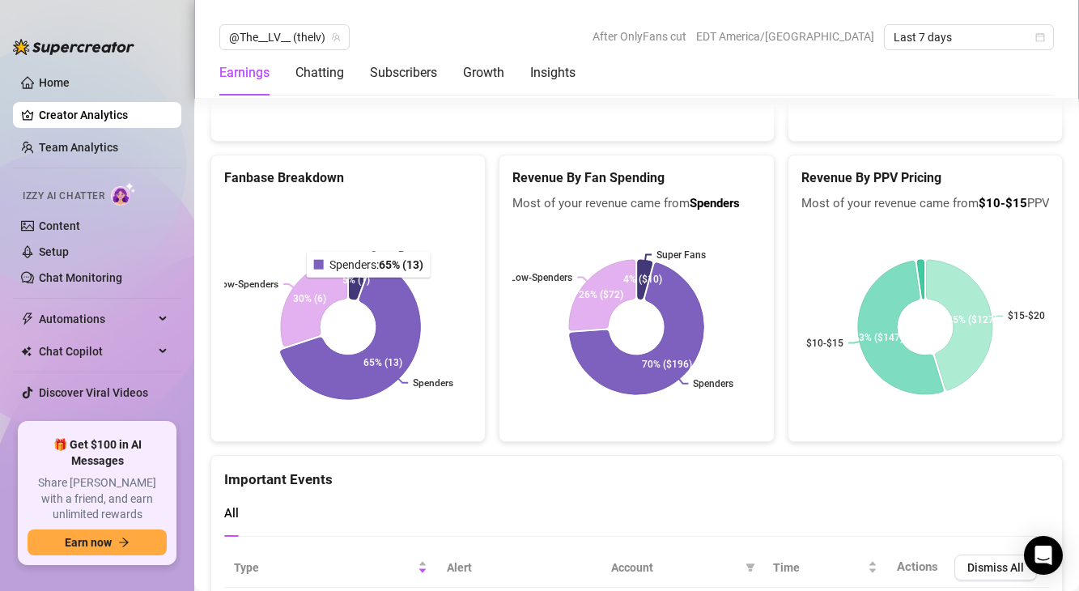
click at [375, 286] on icon at bounding box center [351, 330] width 140 height 139
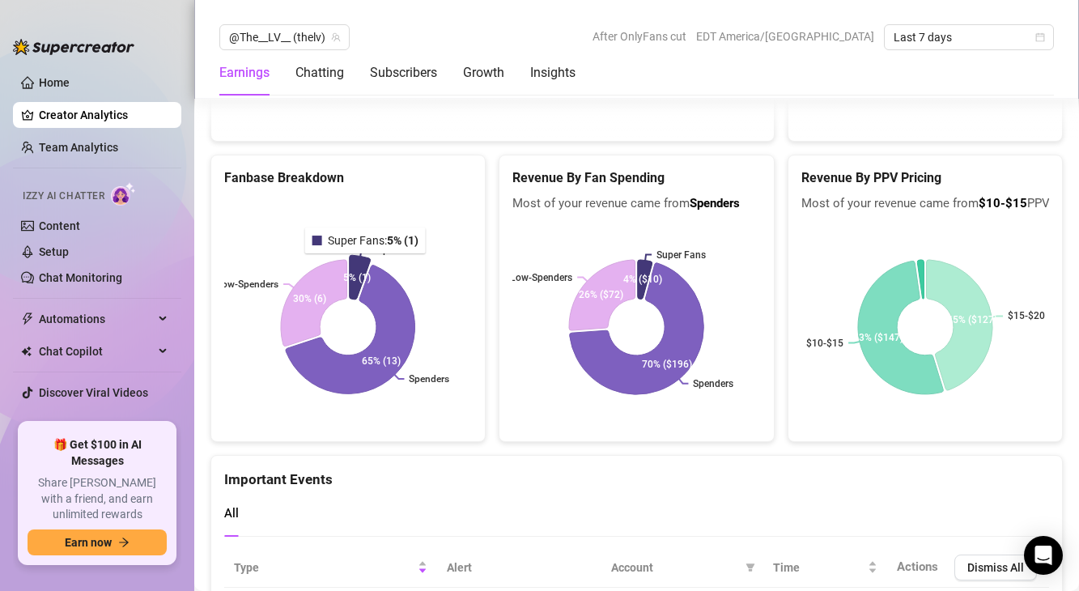
click at [363, 266] on icon at bounding box center [360, 278] width 21 height 45
click at [320, 294] on icon at bounding box center [313, 302] width 68 height 89
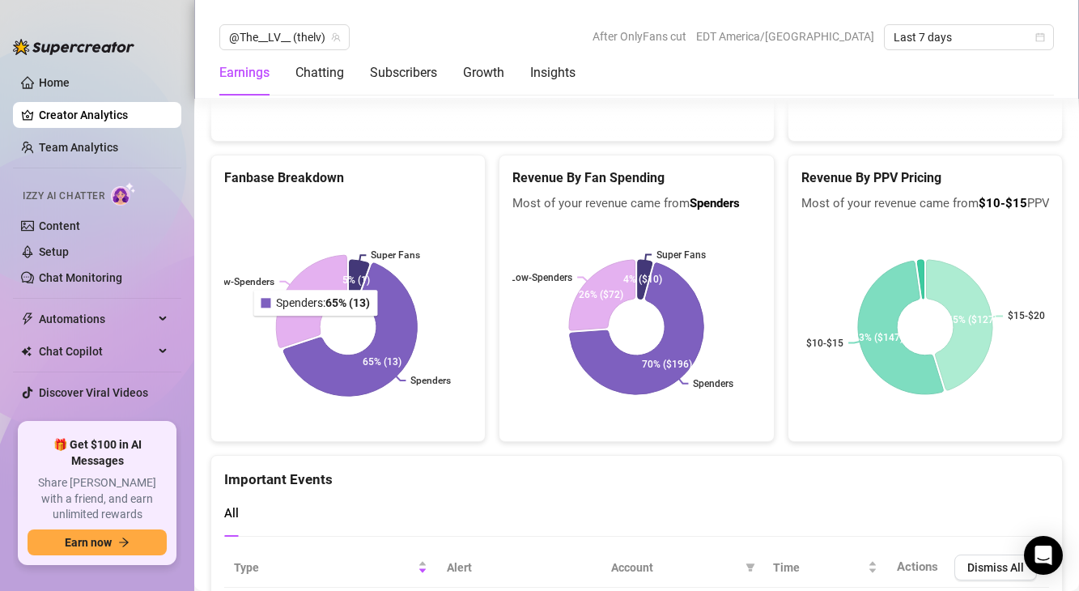
click at [333, 381] on icon at bounding box center [350, 329] width 134 height 133
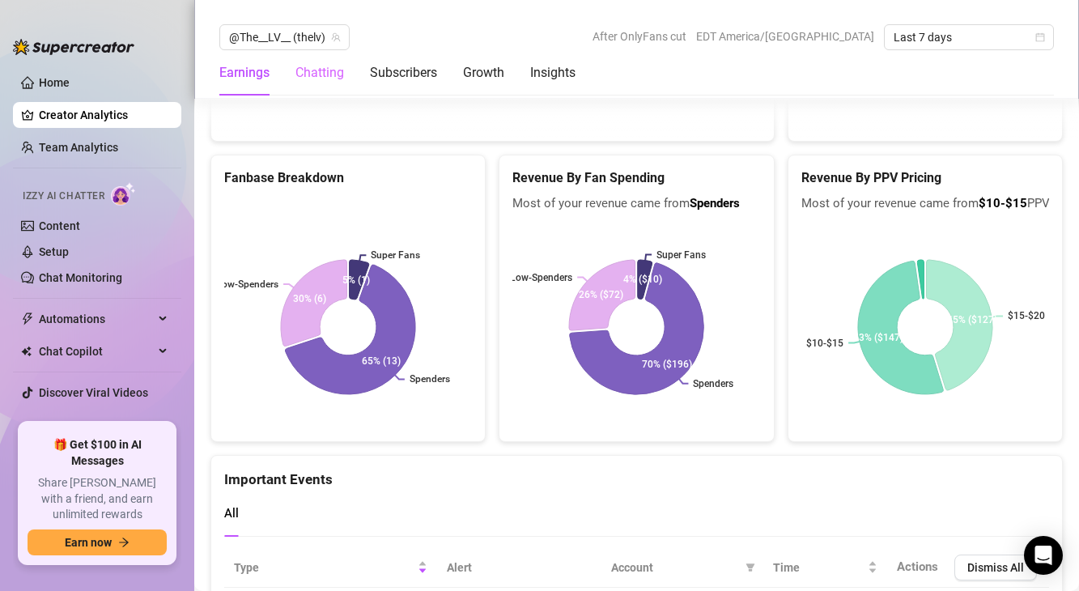
click at [314, 86] on div "Chatting" at bounding box center [319, 72] width 49 height 45
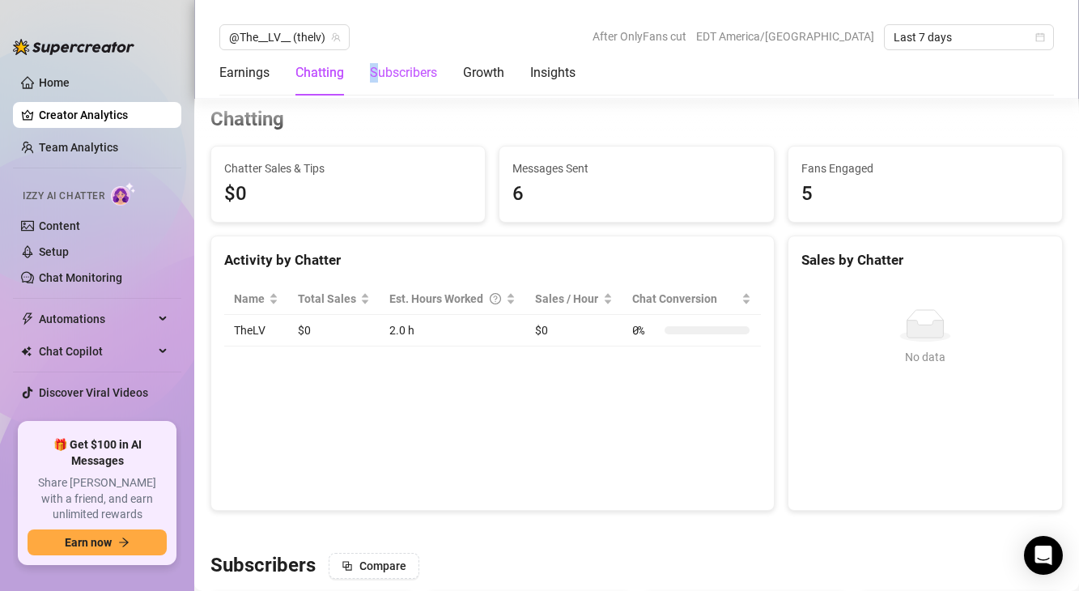
click at [373, 76] on div "Subscribers" at bounding box center [403, 72] width 67 height 19
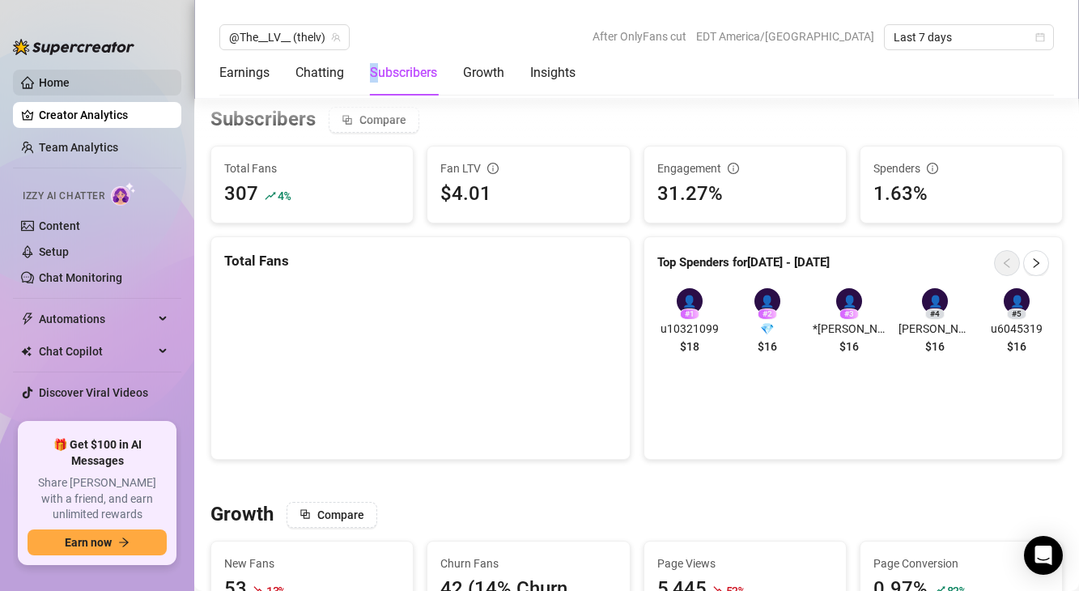
click at [56, 86] on link "Home" at bounding box center [54, 82] width 31 height 13
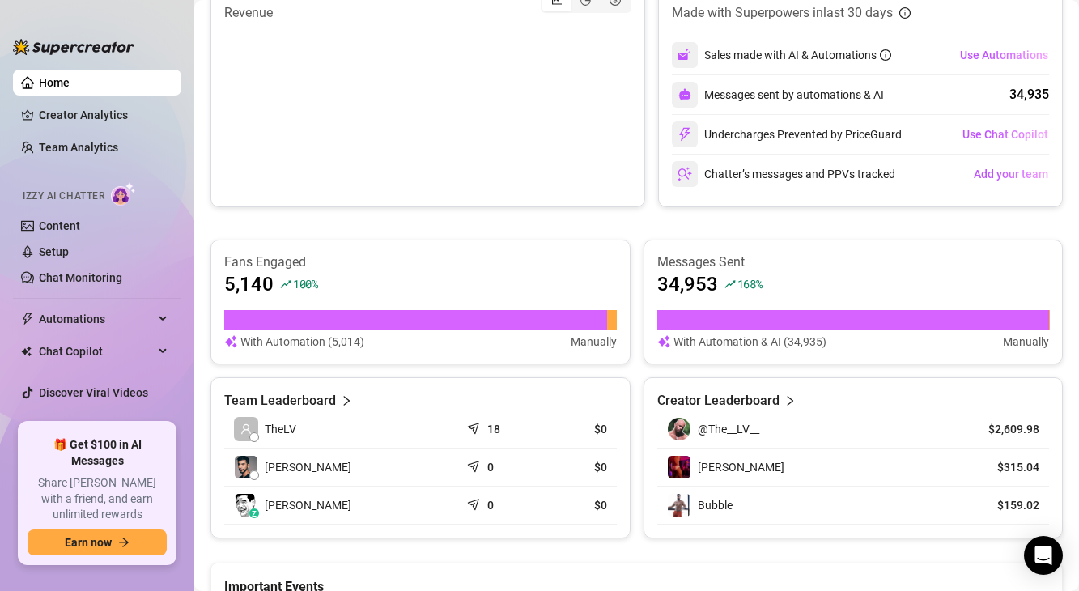
scroll to position [681, 0]
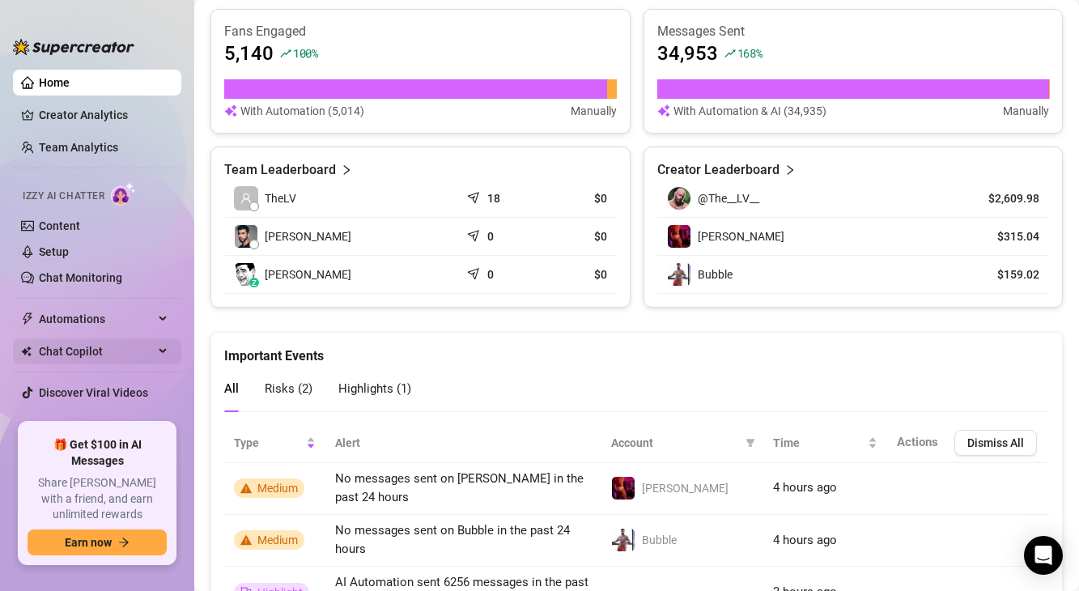
click at [67, 350] on span "Chat Copilot" at bounding box center [96, 351] width 115 height 26
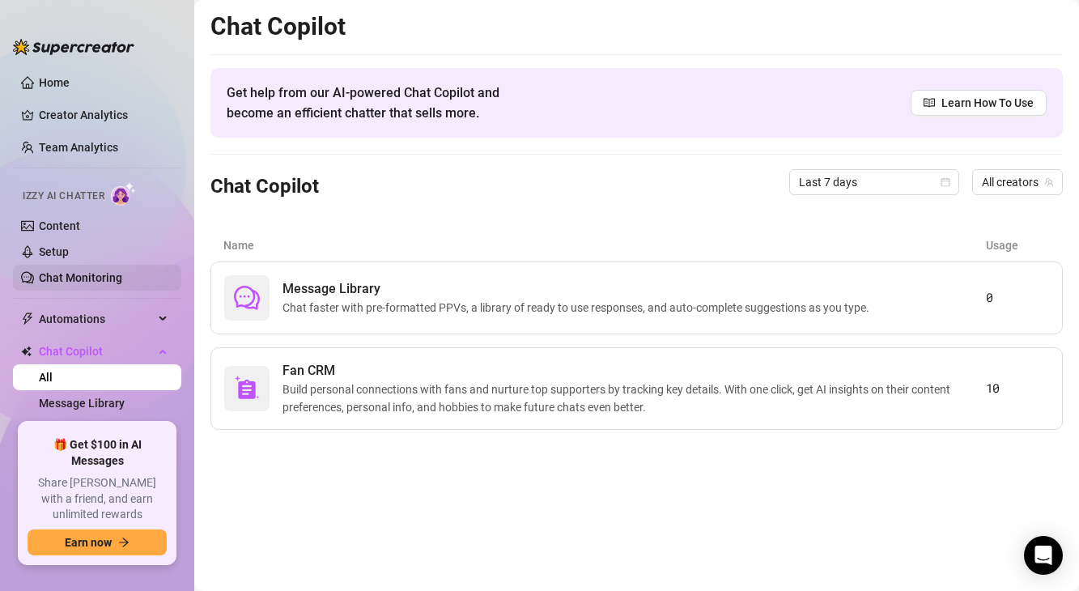
click at [69, 274] on link "Chat Monitoring" at bounding box center [80, 277] width 83 height 13
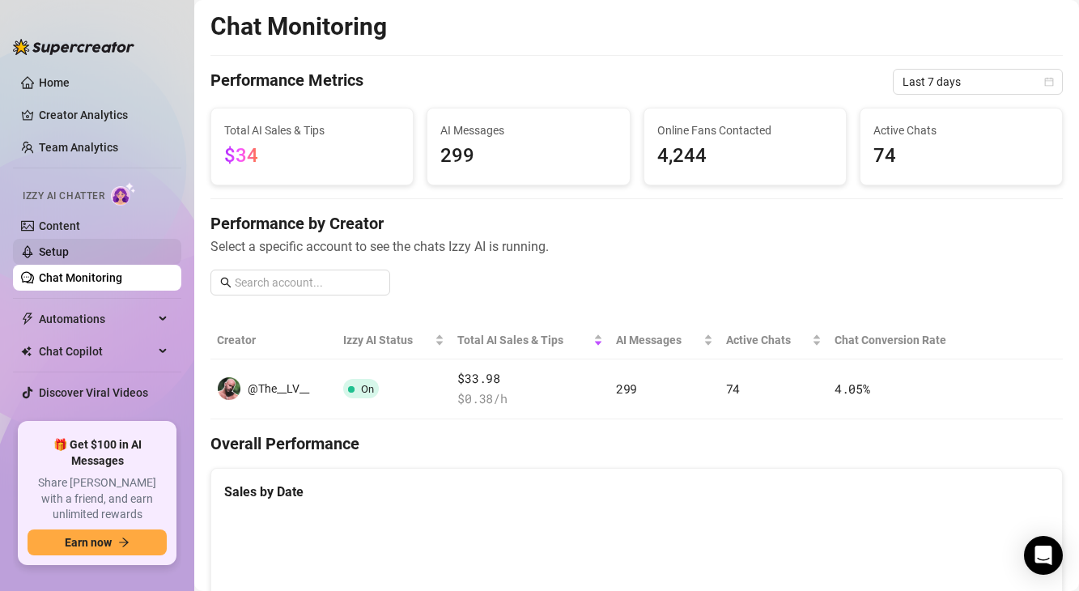
click at [62, 245] on link "Setup" at bounding box center [54, 251] width 30 height 13
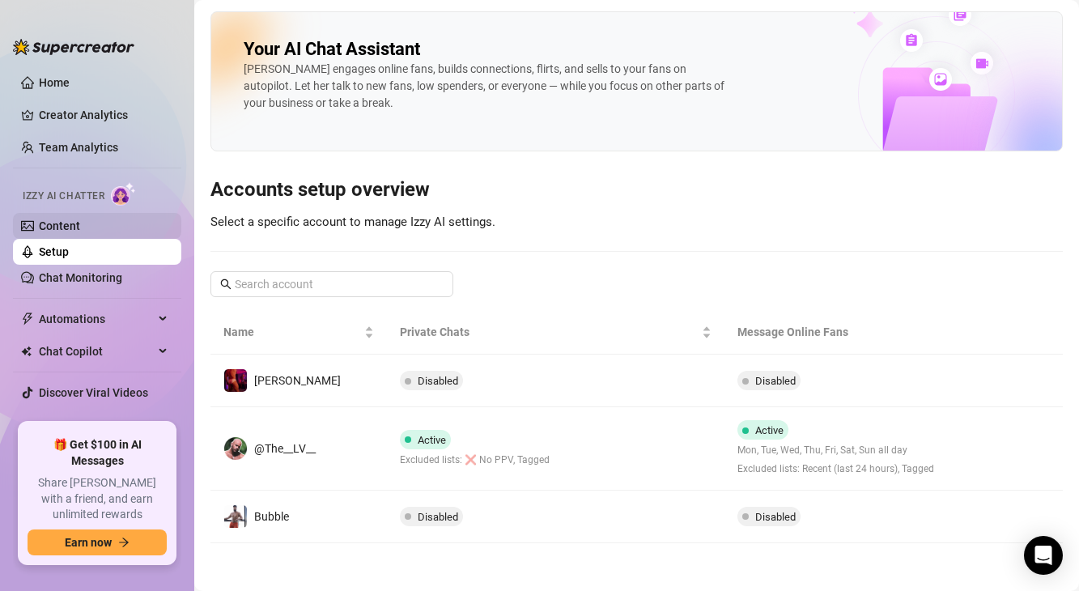
click at [56, 219] on link "Content" at bounding box center [59, 225] width 41 height 13
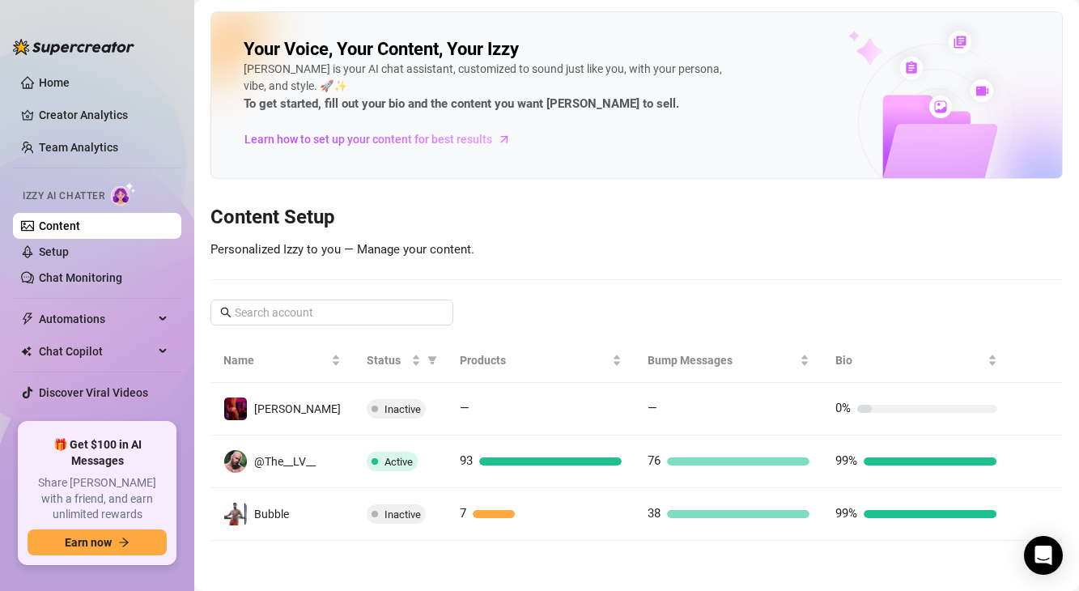
click at [55, 162] on ul "Home Creator Analytics Team Analytics Izzy AI Chatter Content Setup Chat Monito…" at bounding box center [97, 239] width 168 height 353
click at [59, 154] on link "Team Analytics" at bounding box center [78, 147] width 79 height 13
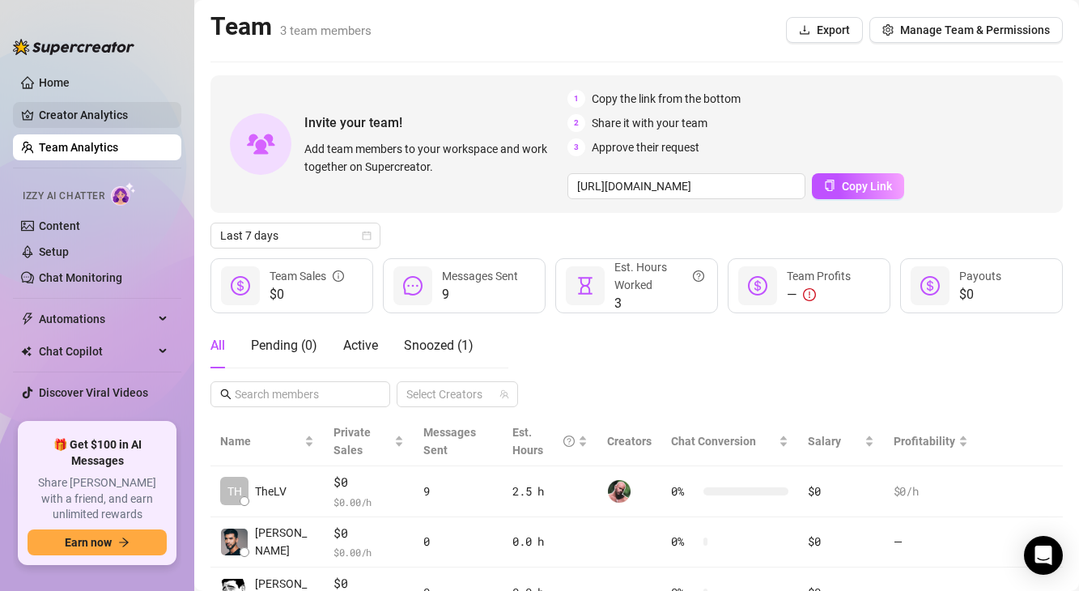
click at [117, 112] on link "Creator Analytics" at bounding box center [103, 115] width 129 height 26
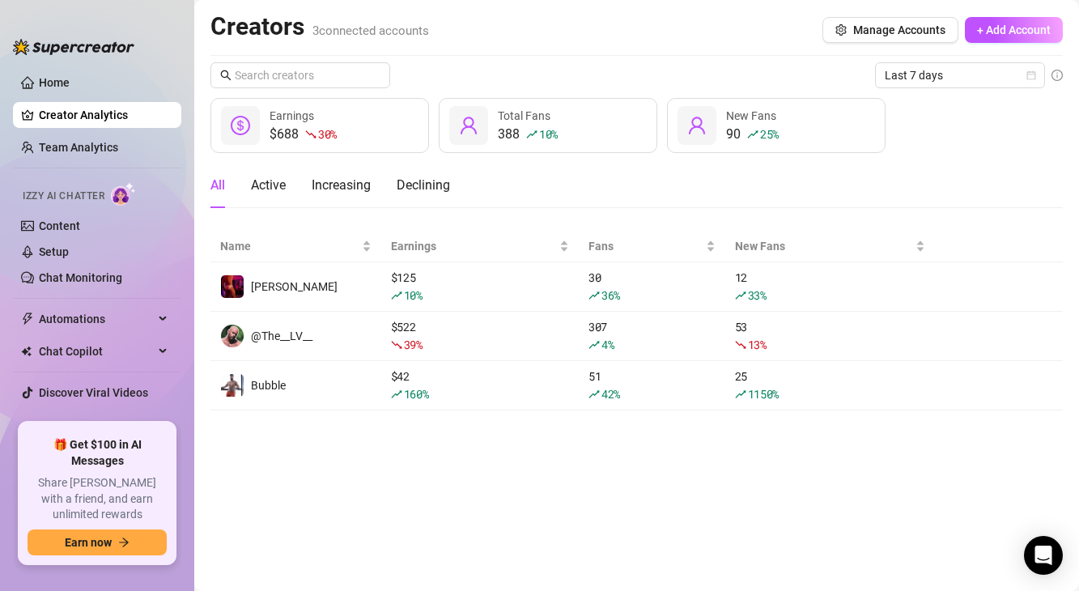
click at [297, 123] on div "Earnings" at bounding box center [291, 116] width 45 height 18
click at [501, 110] on span "Total Fans" at bounding box center [524, 115] width 53 height 13
click at [745, 108] on div "New Fans" at bounding box center [751, 116] width 50 height 18
click at [317, 100] on div "$688 30 % Earnings" at bounding box center [319, 125] width 219 height 55
click at [315, 83] on input "text" at bounding box center [301, 75] width 133 height 18
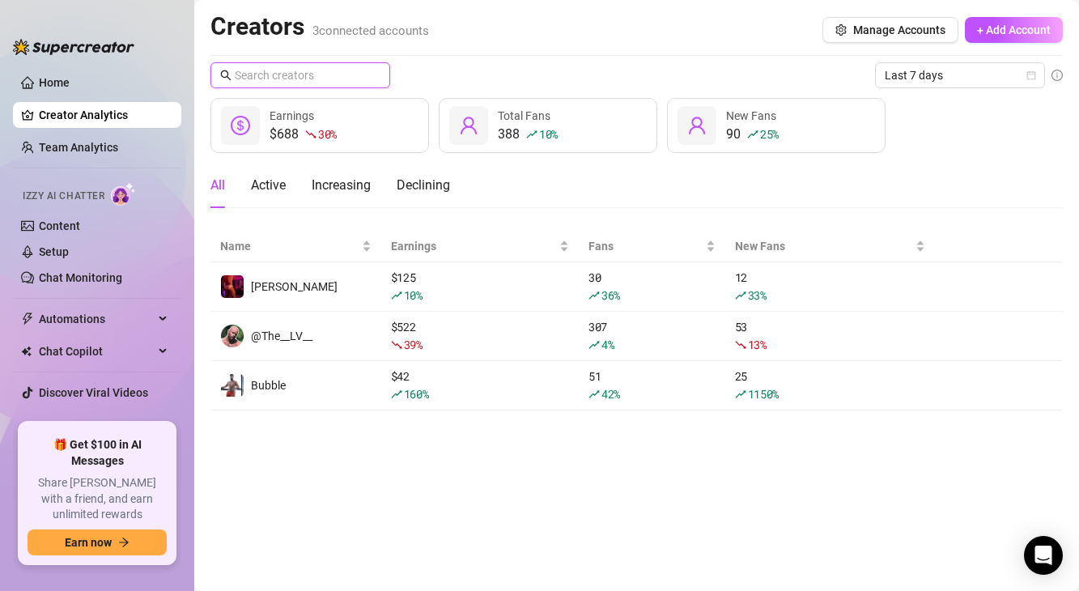
click at [315, 83] on input "text" at bounding box center [301, 75] width 133 height 18
click at [316, 79] on input "text" at bounding box center [301, 75] width 133 height 18
click at [239, 72] on input "text" at bounding box center [301, 75] width 133 height 18
click at [69, 88] on link "Home" at bounding box center [54, 82] width 31 height 13
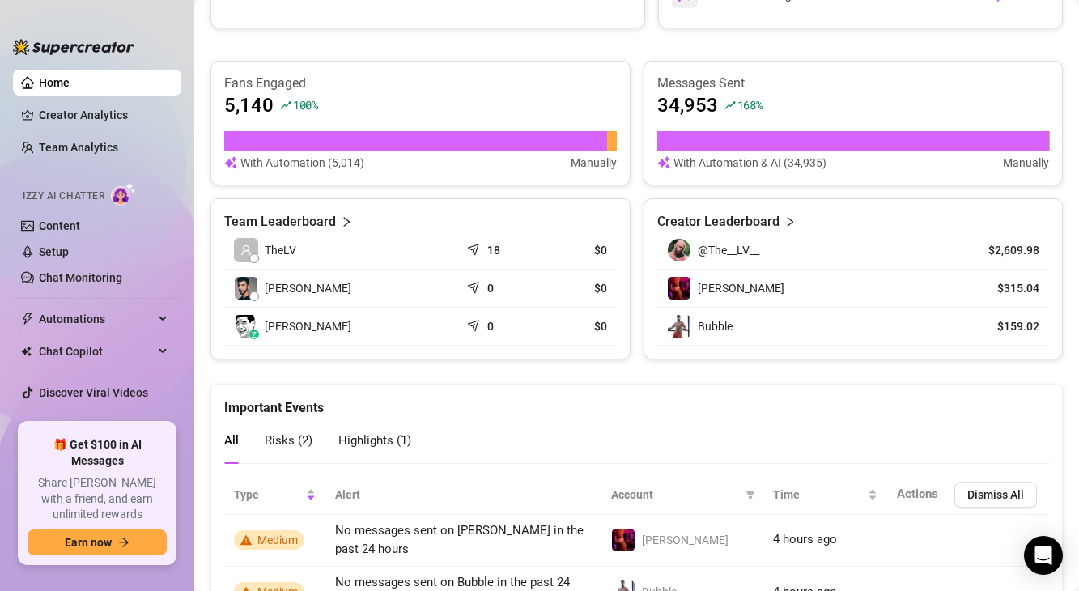
scroll to position [762, 0]
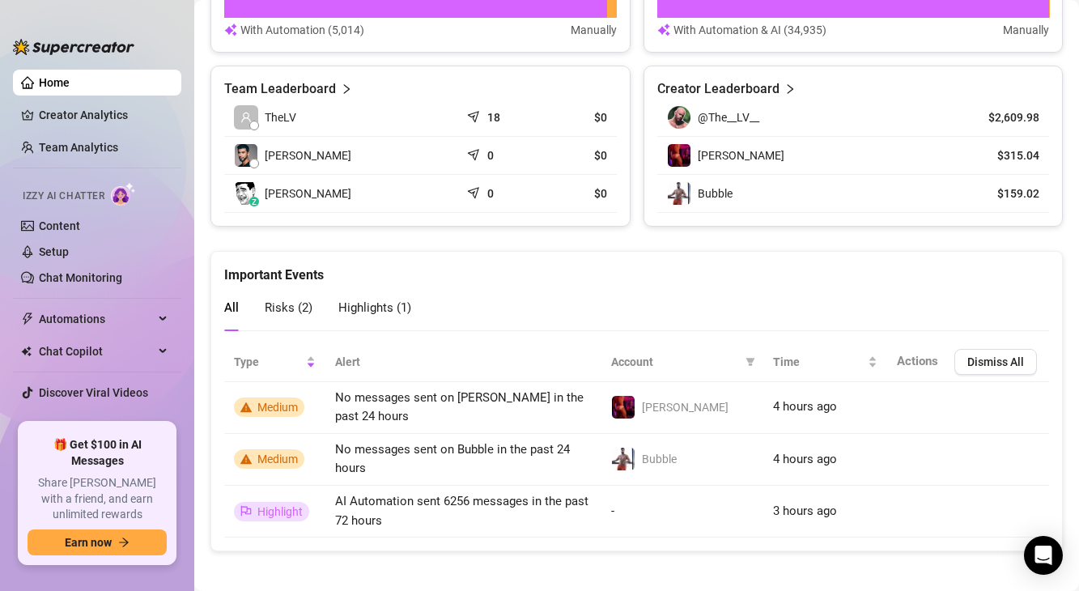
click at [296, 315] on div "Risks ( 2 )" at bounding box center [289, 308] width 48 height 20
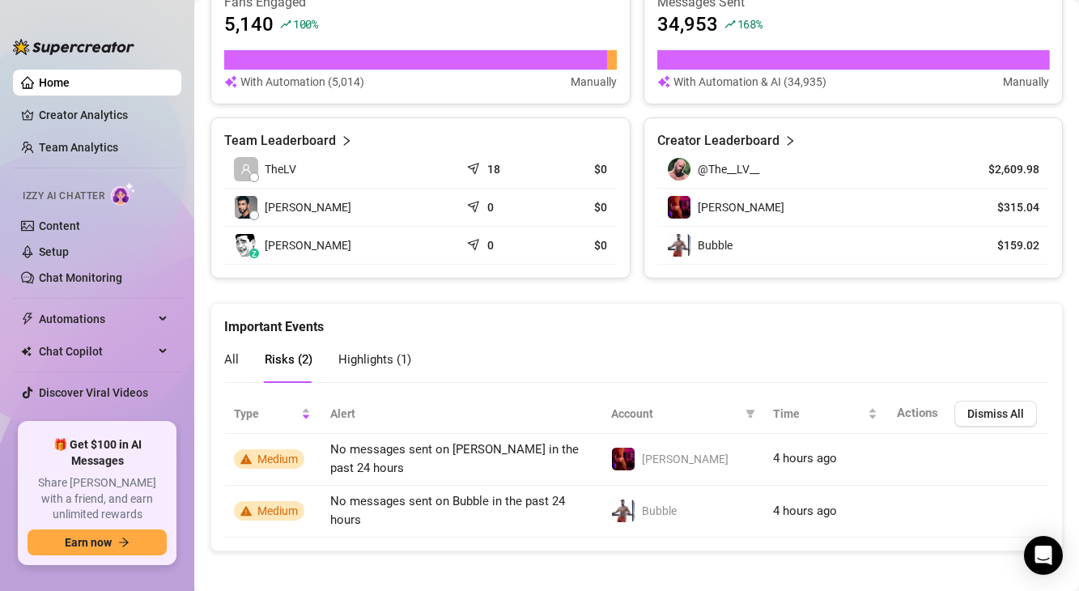
click at [354, 353] on span "Highlights ( 1 )" at bounding box center [374, 359] width 73 height 15
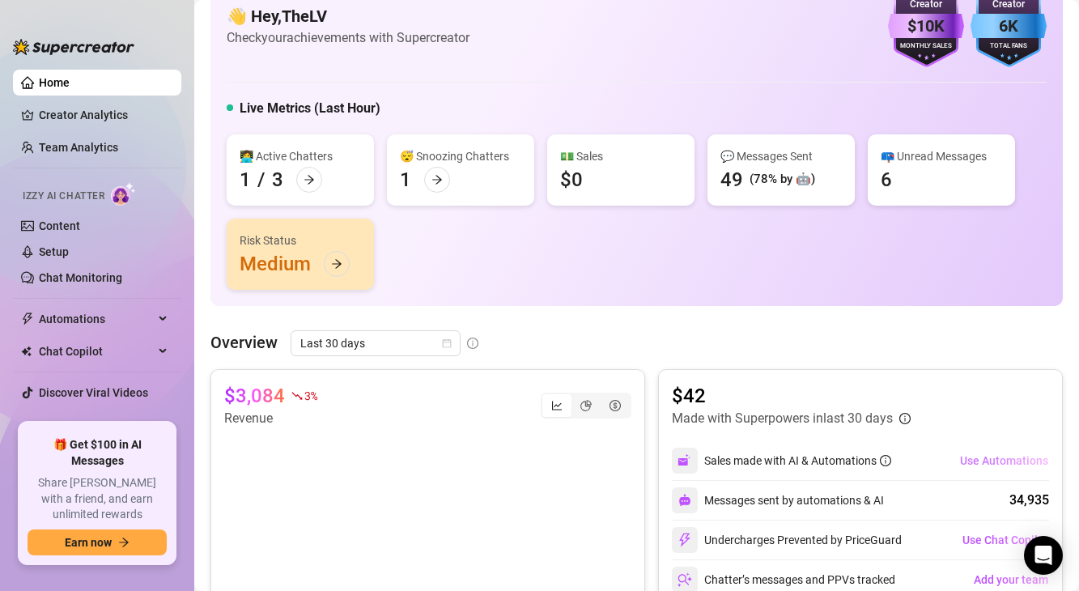
scroll to position [0, 0]
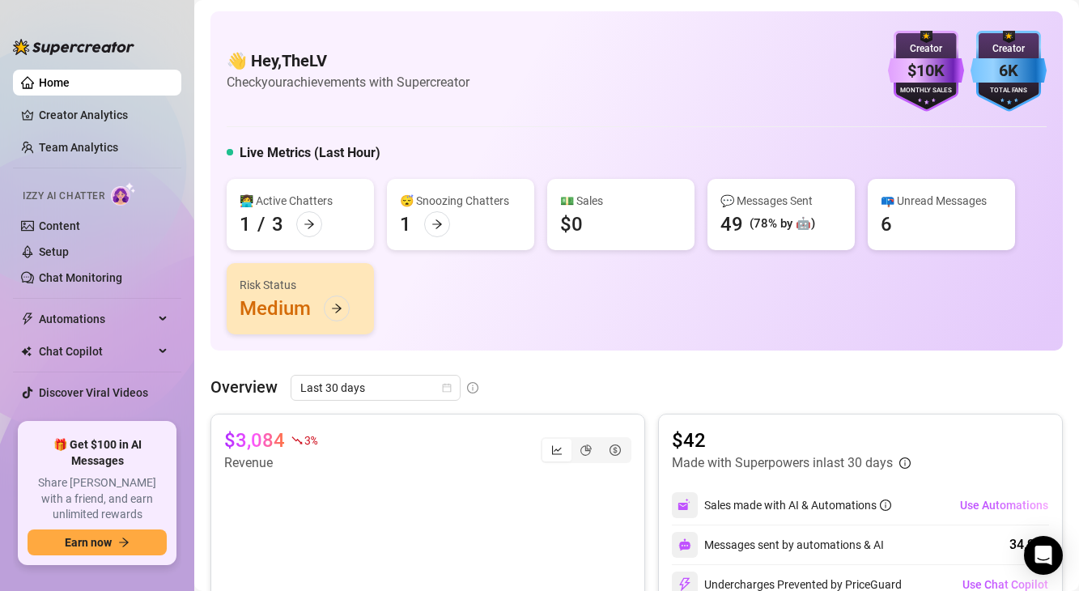
click at [915, 203] on div "📪 Unread Messages" at bounding box center [940, 201] width 121 height 18
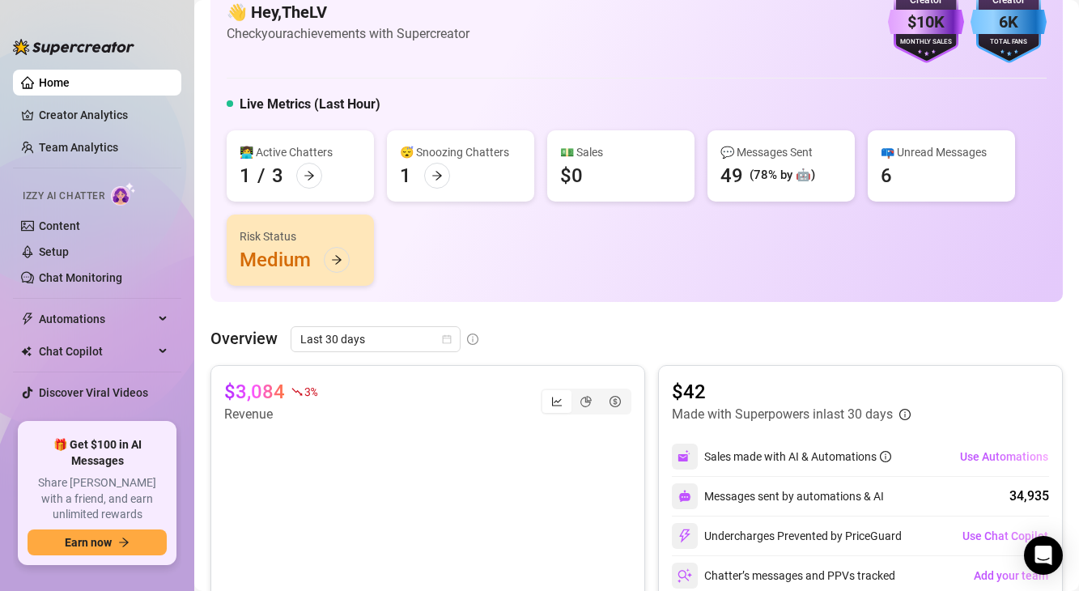
scroll to position [96, 0]
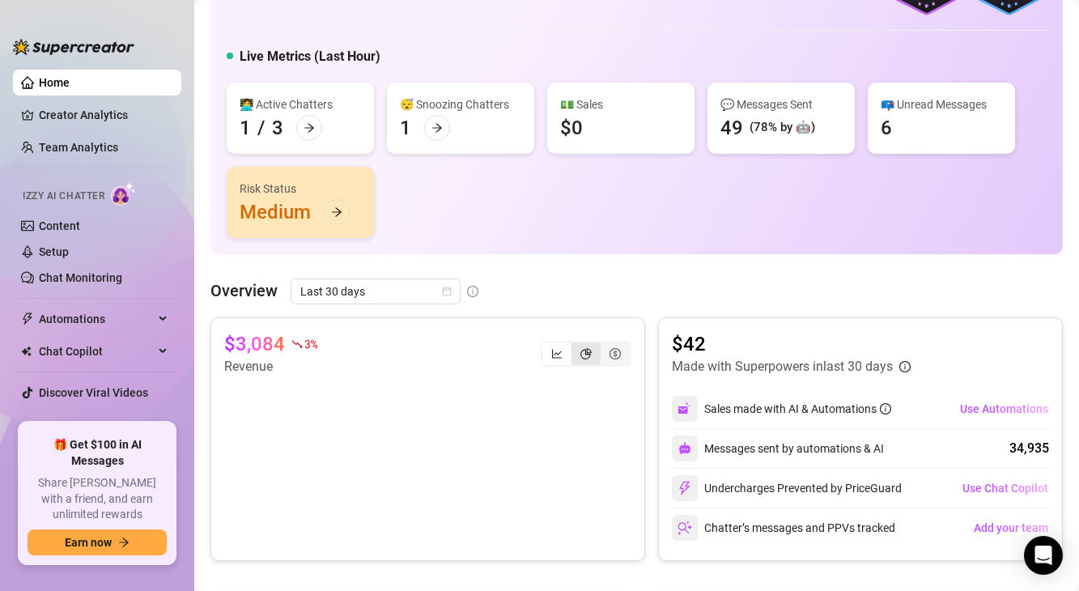
click at [590, 355] on icon "pie-chart" at bounding box center [585, 353] width 11 height 11
click at [575, 345] on input "segmented control" at bounding box center [575, 345] width 0 height 0
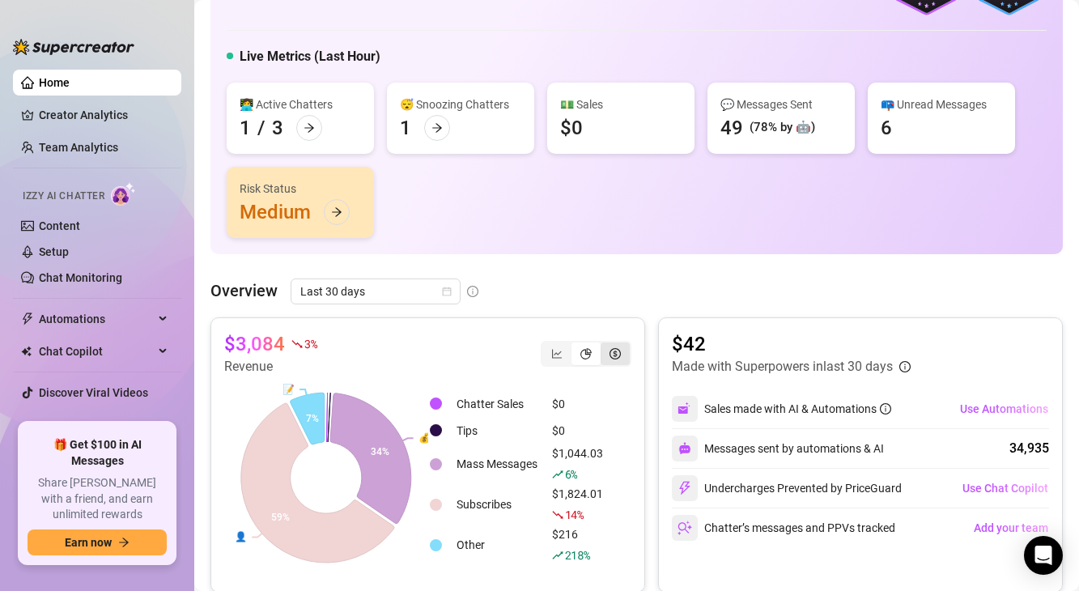
click at [613, 358] on icon "dollar-circle" at bounding box center [614, 353] width 11 height 11
click at [605, 345] on input "segmented control" at bounding box center [605, 345] width 0 height 0
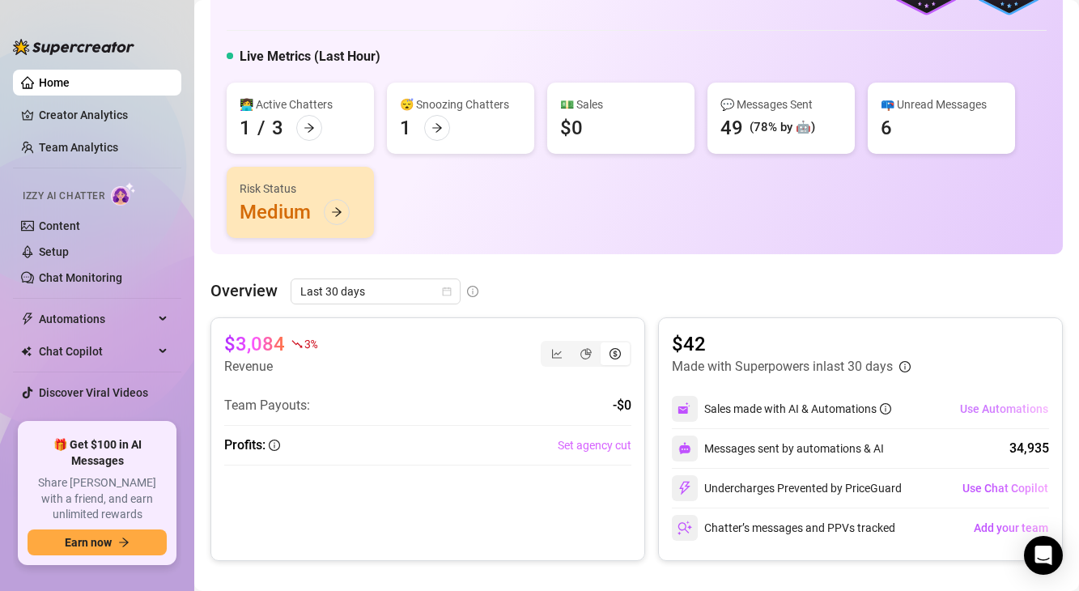
click at [973, 411] on span "Use Automations" at bounding box center [1004, 408] width 88 height 13
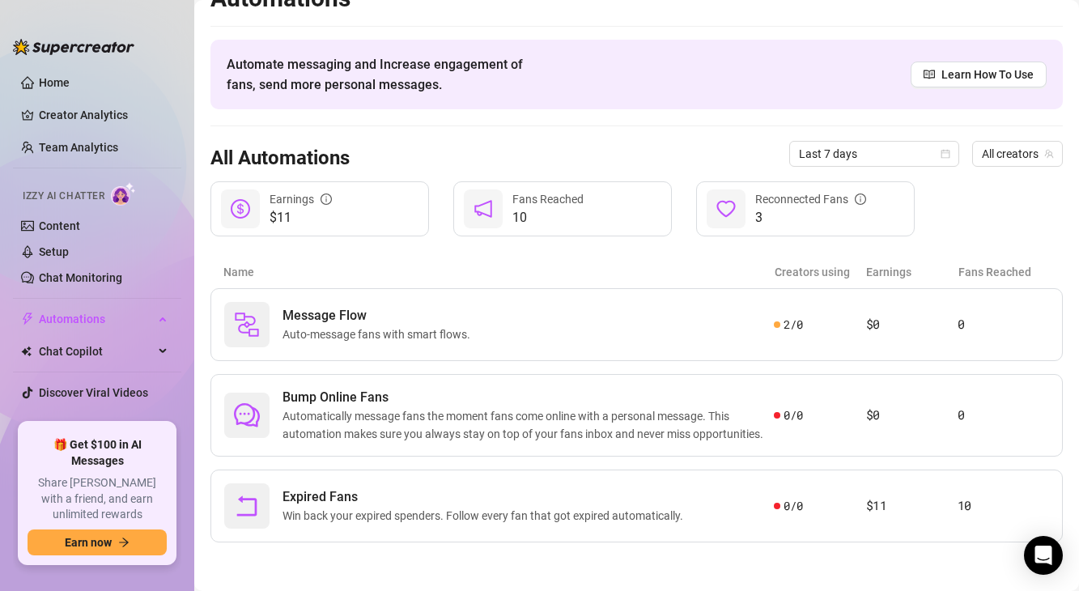
scroll to position [28, 0]
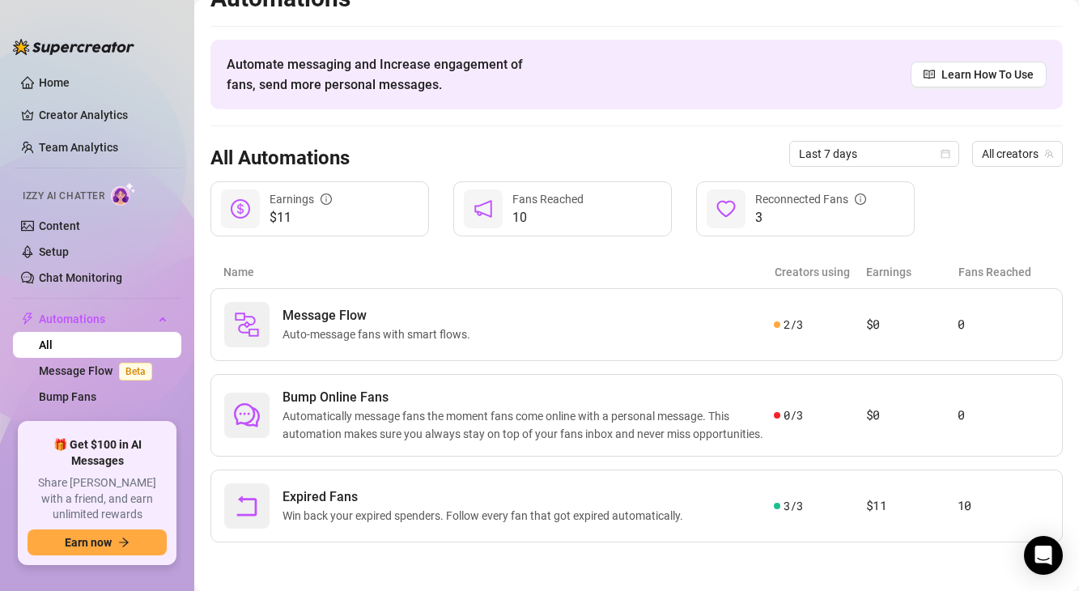
click at [325, 219] on span "$11" at bounding box center [300, 217] width 62 height 19
click at [535, 213] on span "10" at bounding box center [547, 217] width 71 height 19
click at [575, 201] on span "Fans Reached" at bounding box center [547, 199] width 71 height 13
click at [793, 164] on div "Last 7 days" at bounding box center [874, 154] width 170 height 26
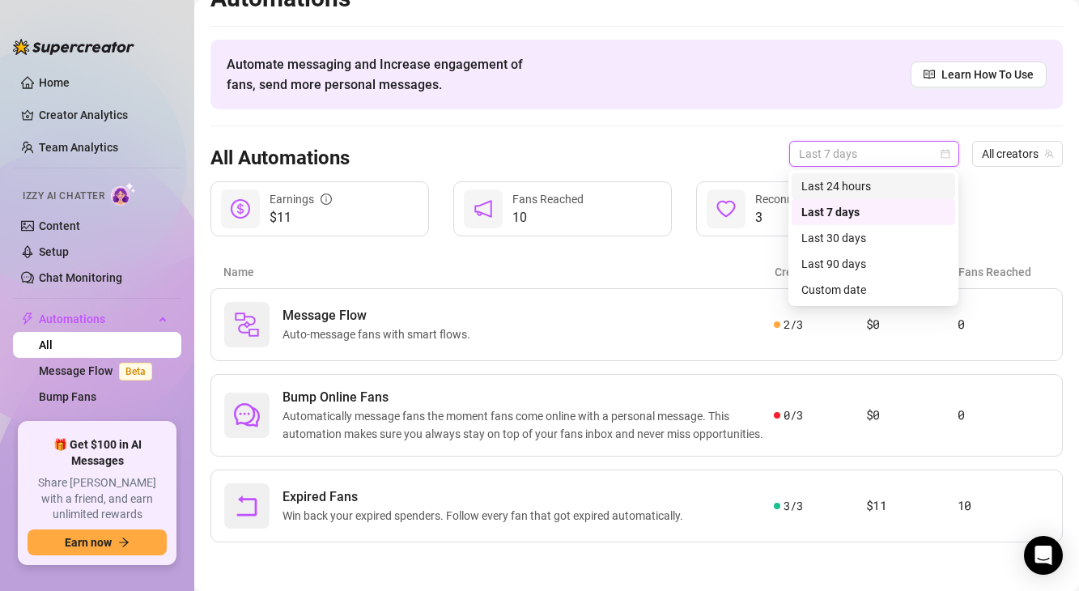
click at [765, 197] on div "Reconnected Fans" at bounding box center [810, 199] width 111 height 18
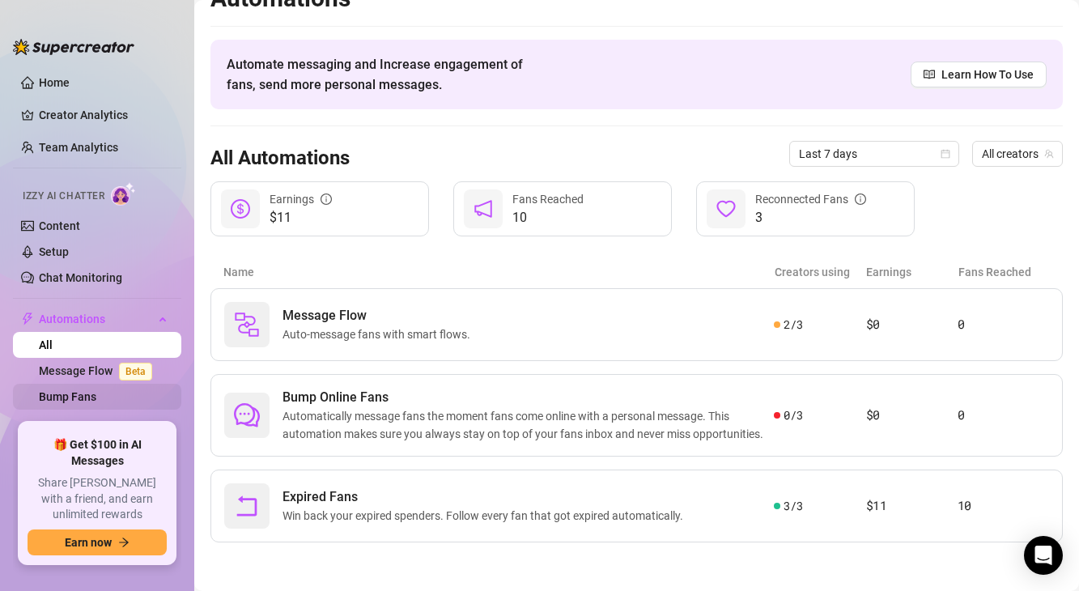
click at [66, 390] on link "Bump Fans" at bounding box center [67, 396] width 57 height 13
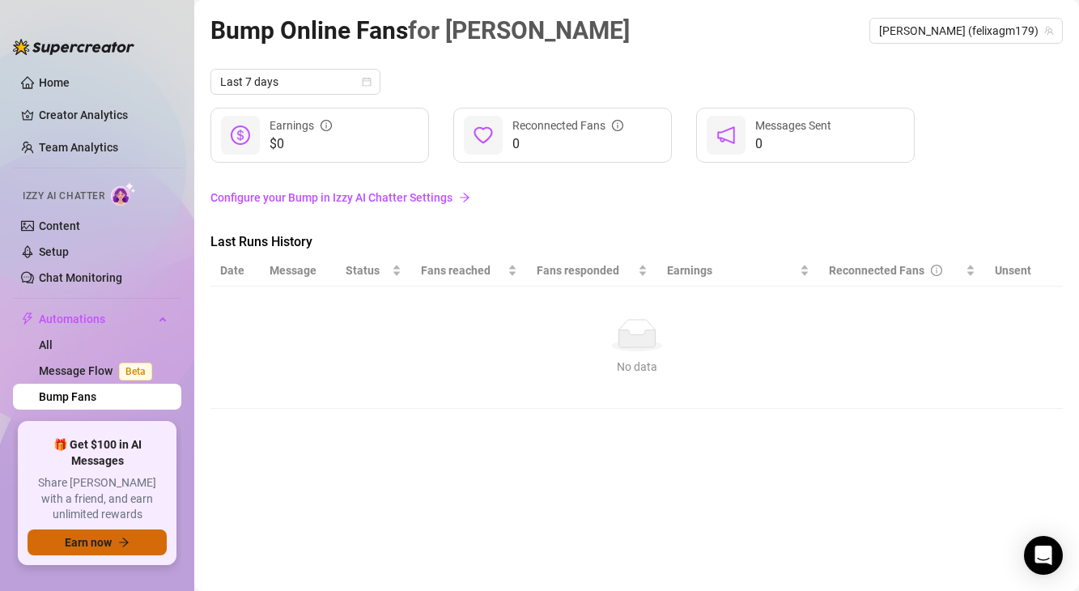
click at [108, 545] on span "Earn now" at bounding box center [88, 542] width 47 height 13
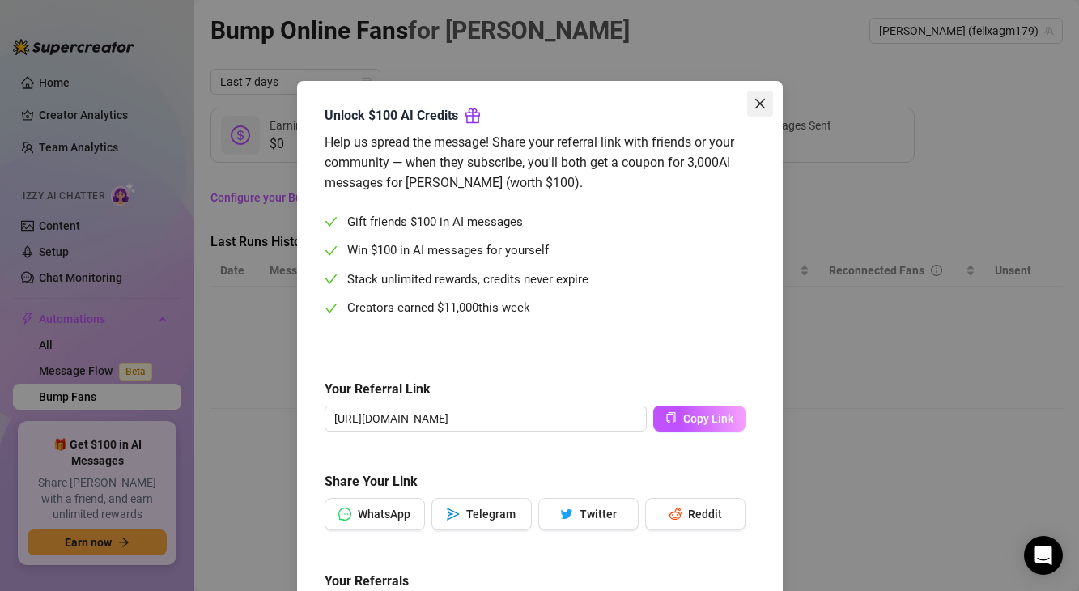
click at [759, 106] on icon "close" at bounding box center [759, 103] width 13 height 13
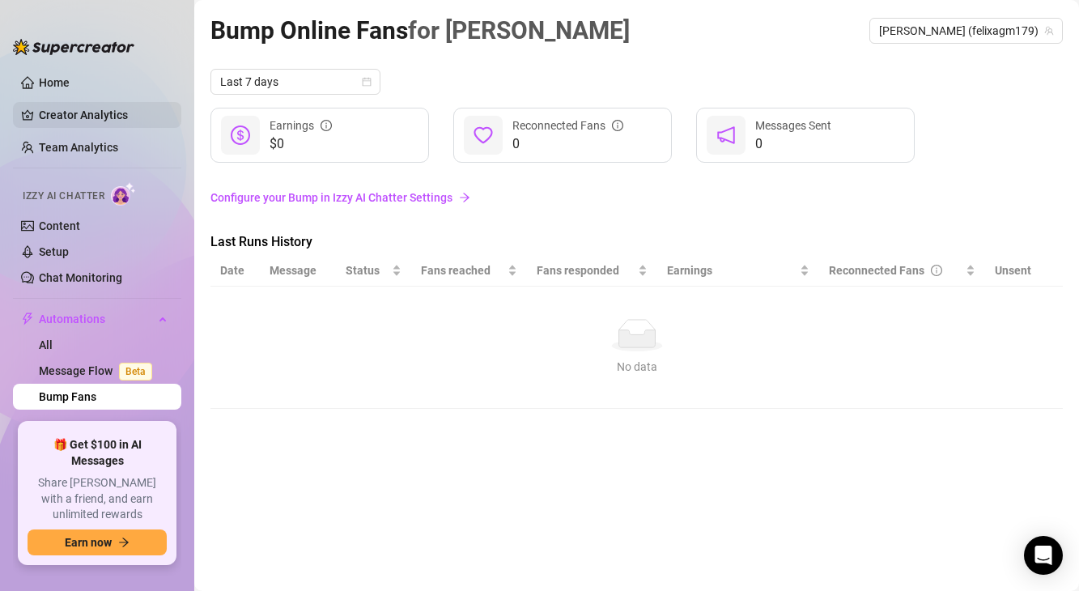
click at [65, 125] on link "Creator Analytics" at bounding box center [103, 115] width 129 height 26
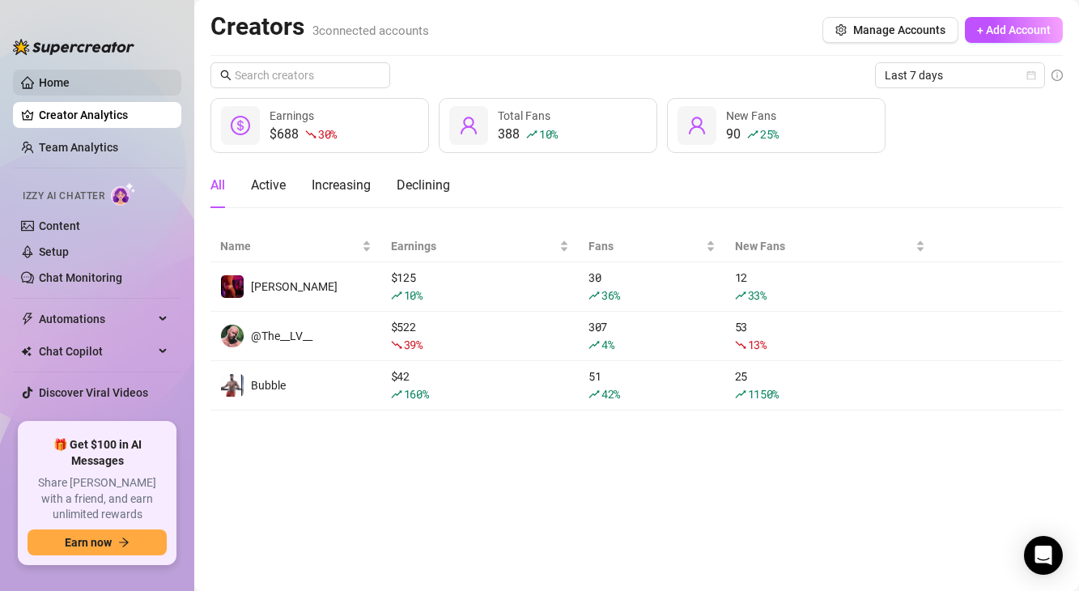
click at [67, 89] on link "Home" at bounding box center [54, 82] width 31 height 13
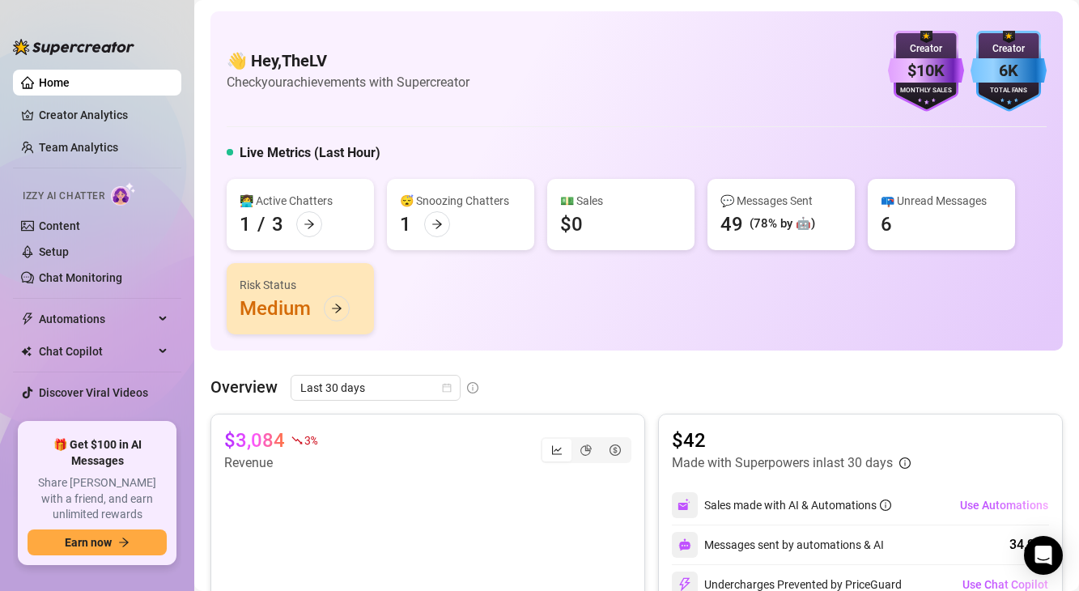
scroll to position [236, 0]
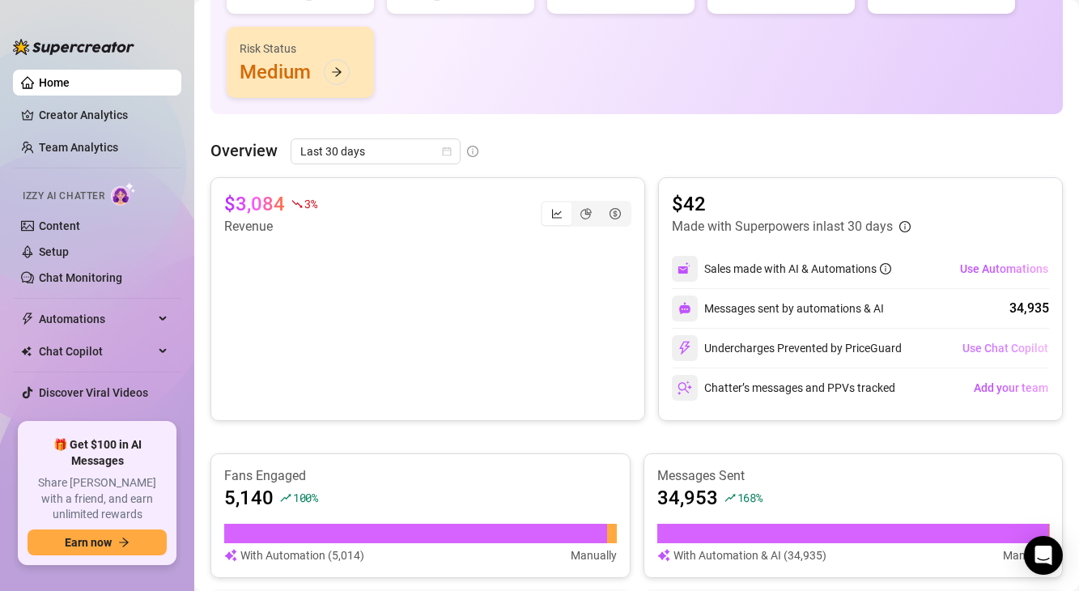
click at [1006, 358] on button "Use Chat Copilot" at bounding box center [1004, 348] width 87 height 26
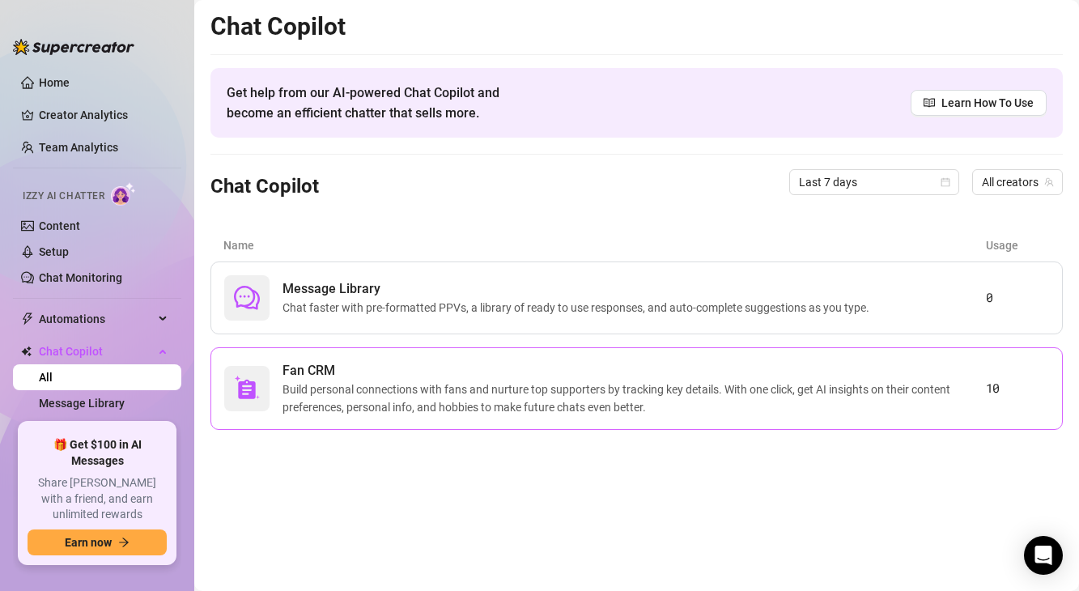
click at [712, 382] on span "Build personal connections with fans and nurture top supporters by tracking key…" at bounding box center [633, 398] width 703 height 36
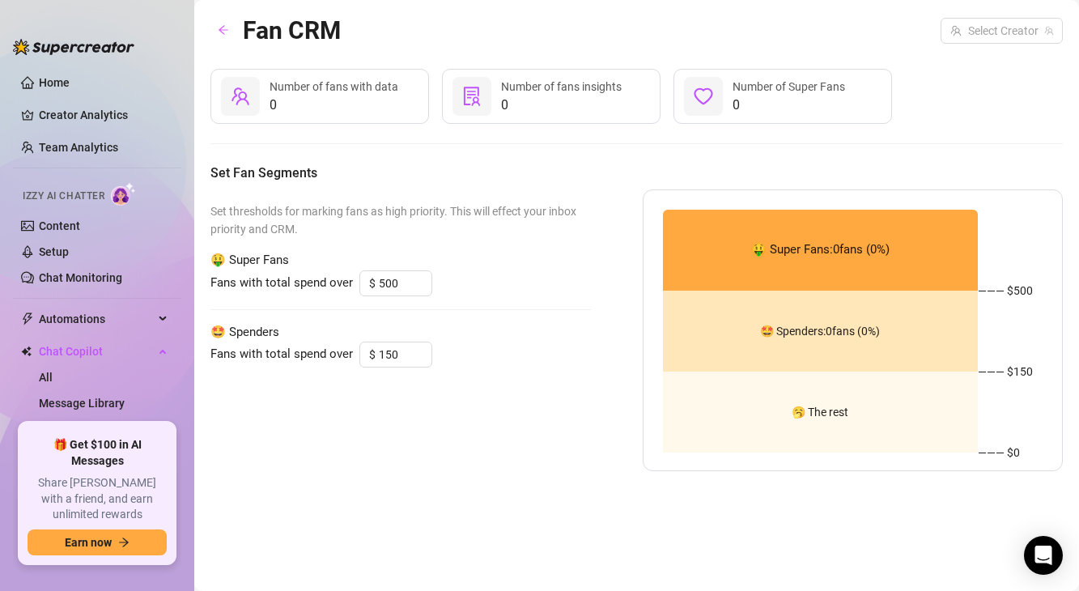
click at [1004, 45] on div "Fan CRM Select Creator" at bounding box center [636, 30] width 852 height 38
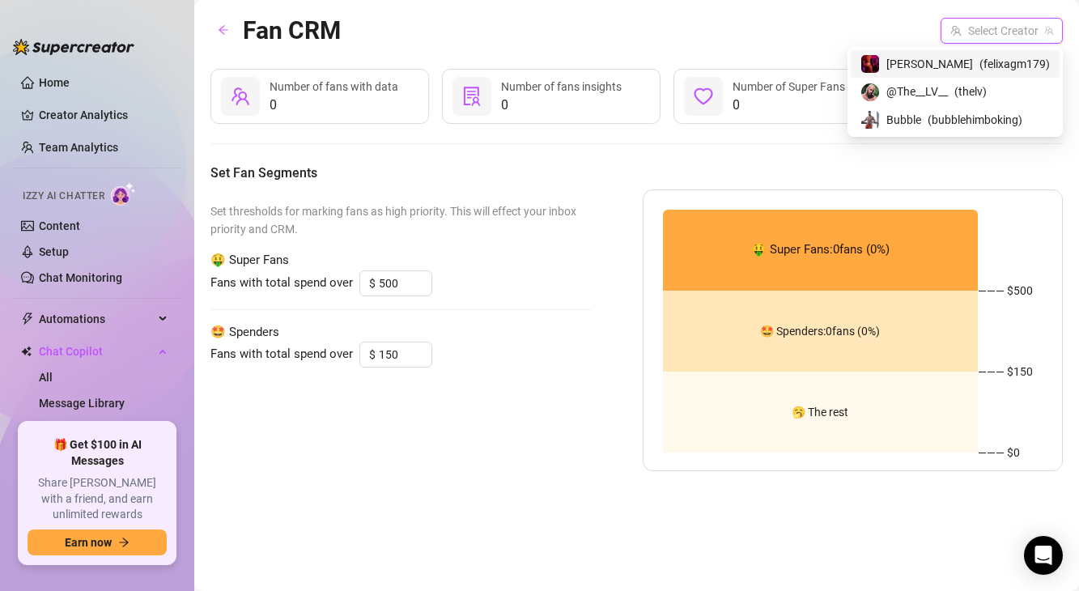
click at [999, 25] on input "search" at bounding box center [994, 31] width 88 height 24
click at [948, 96] on span "@The__LV__" at bounding box center [917, 92] width 62 height 18
type input "50"
